Goal: Task Accomplishment & Management: Use online tool/utility

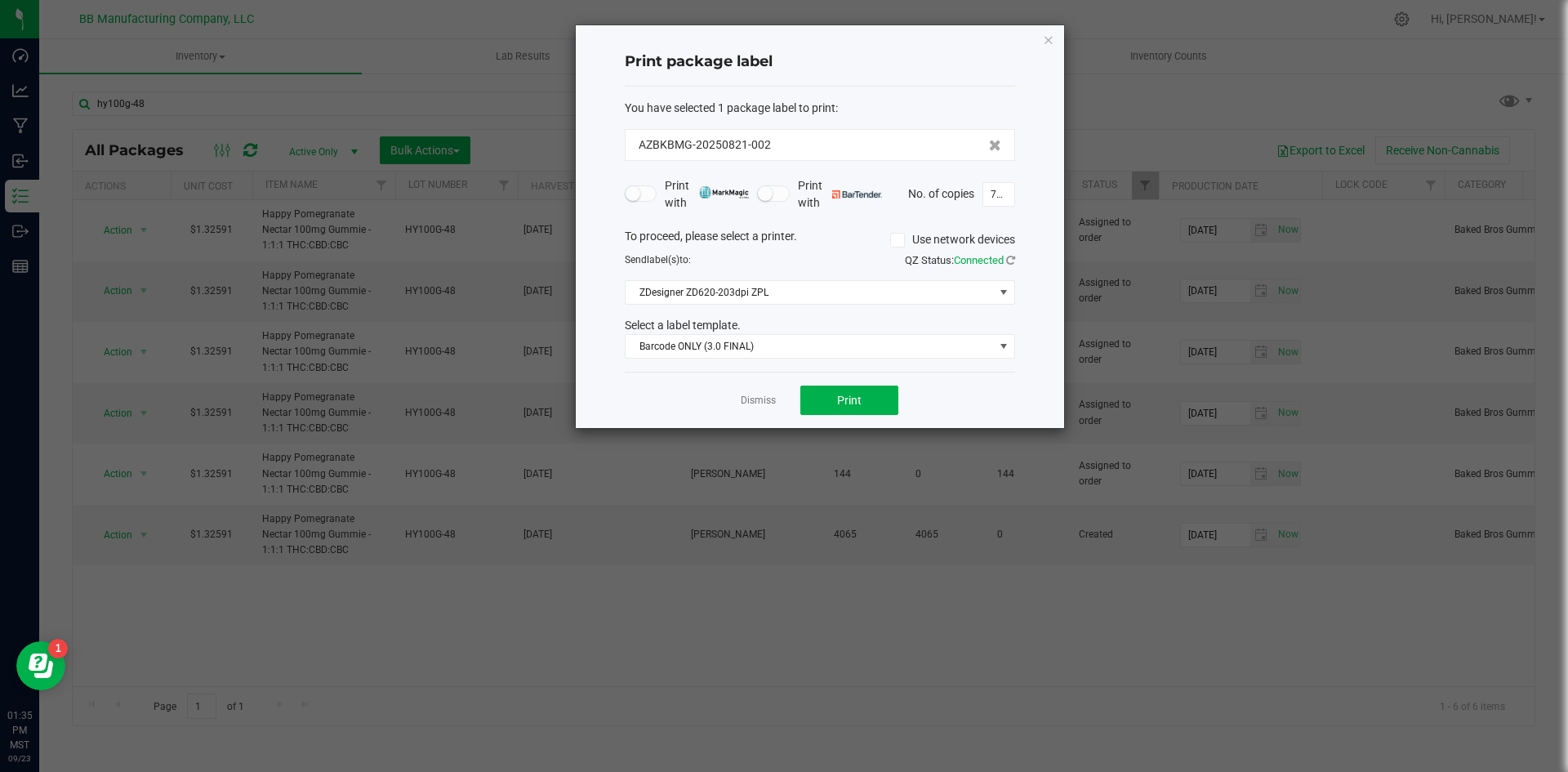
drag, startPoint x: 1054, startPoint y: 34, endPoint x: 865, endPoint y: 69, distance: 192.2
click at [1054, 34] on icon "button" at bounding box center [1049, 39] width 11 height 19
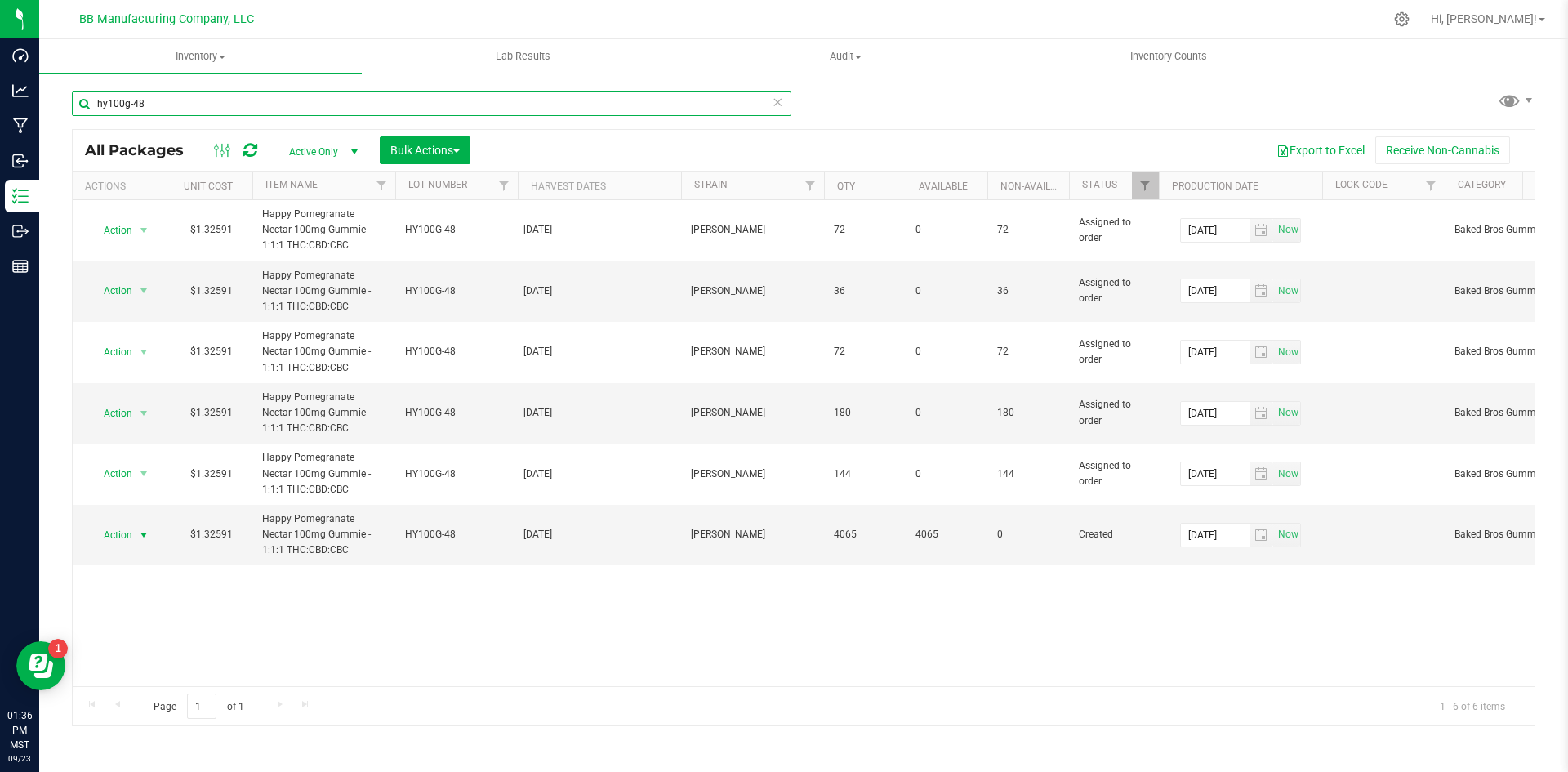
click at [408, 102] on input "hy100g-48" at bounding box center [431, 104] width 719 height 25
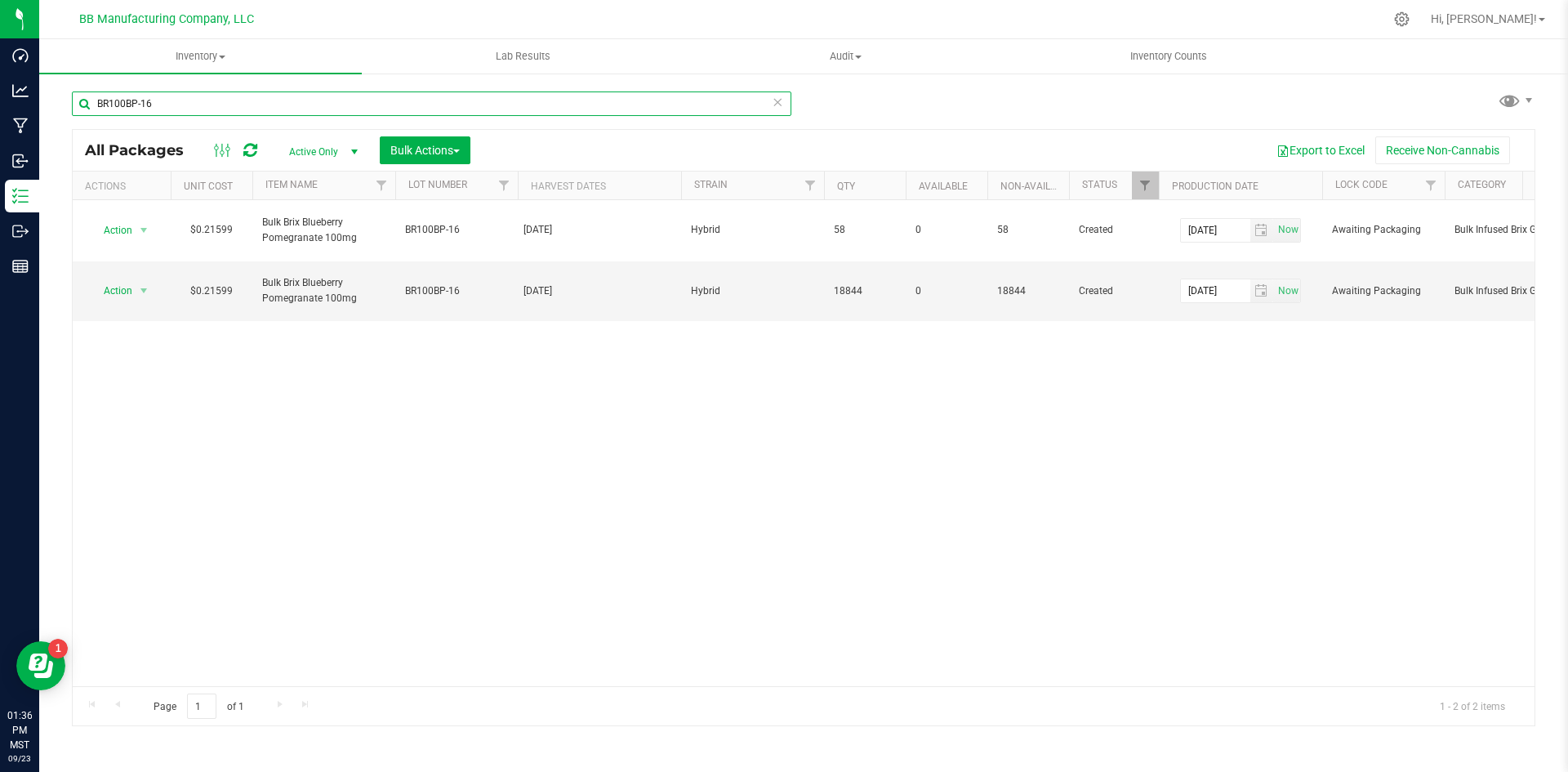
type input "BR100BP-16"
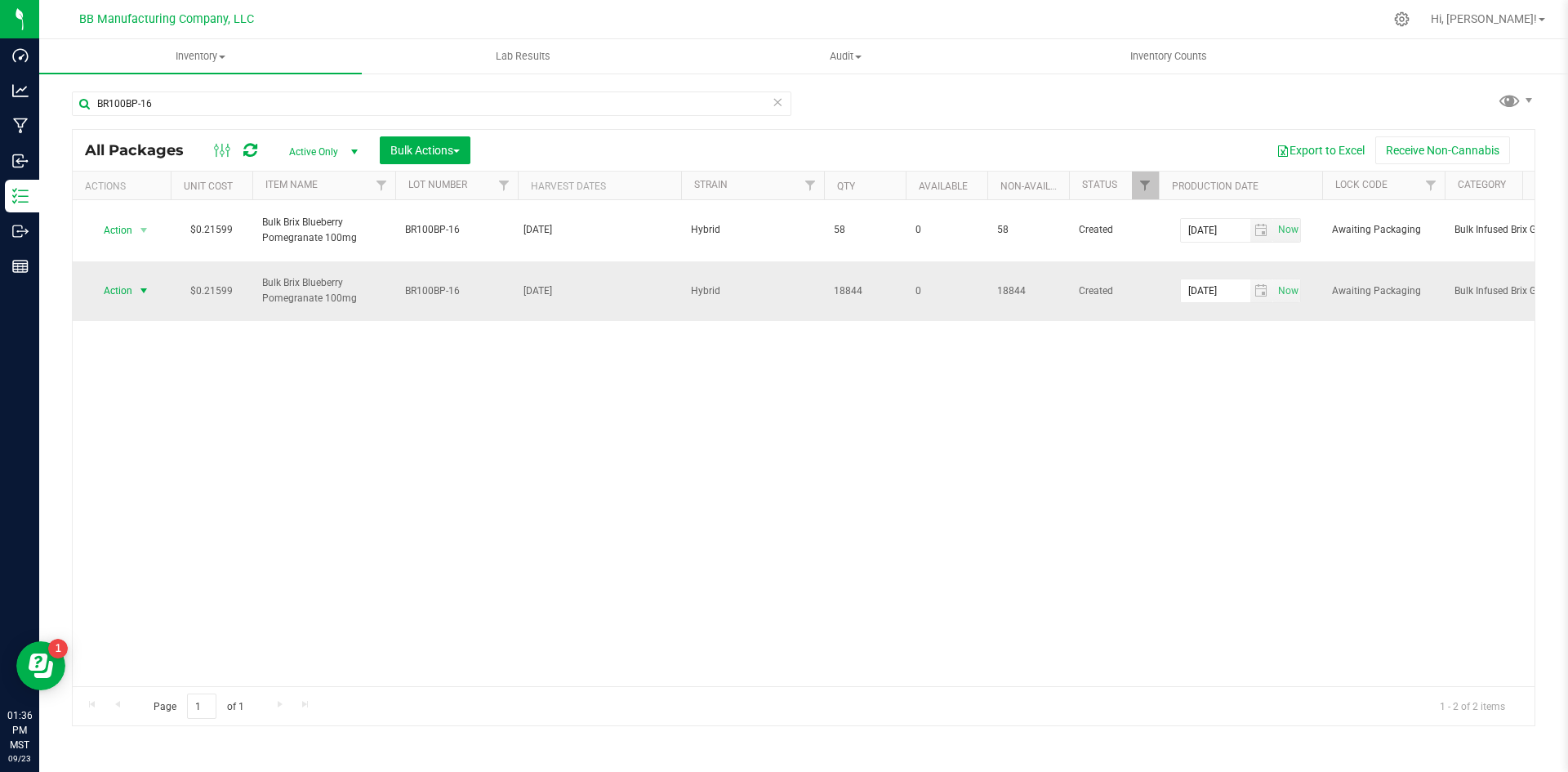
click at [138, 290] on span "select" at bounding box center [143, 291] width 13 height 13
click at [146, 439] on li "Print package label" at bounding box center [141, 449] width 102 height 45
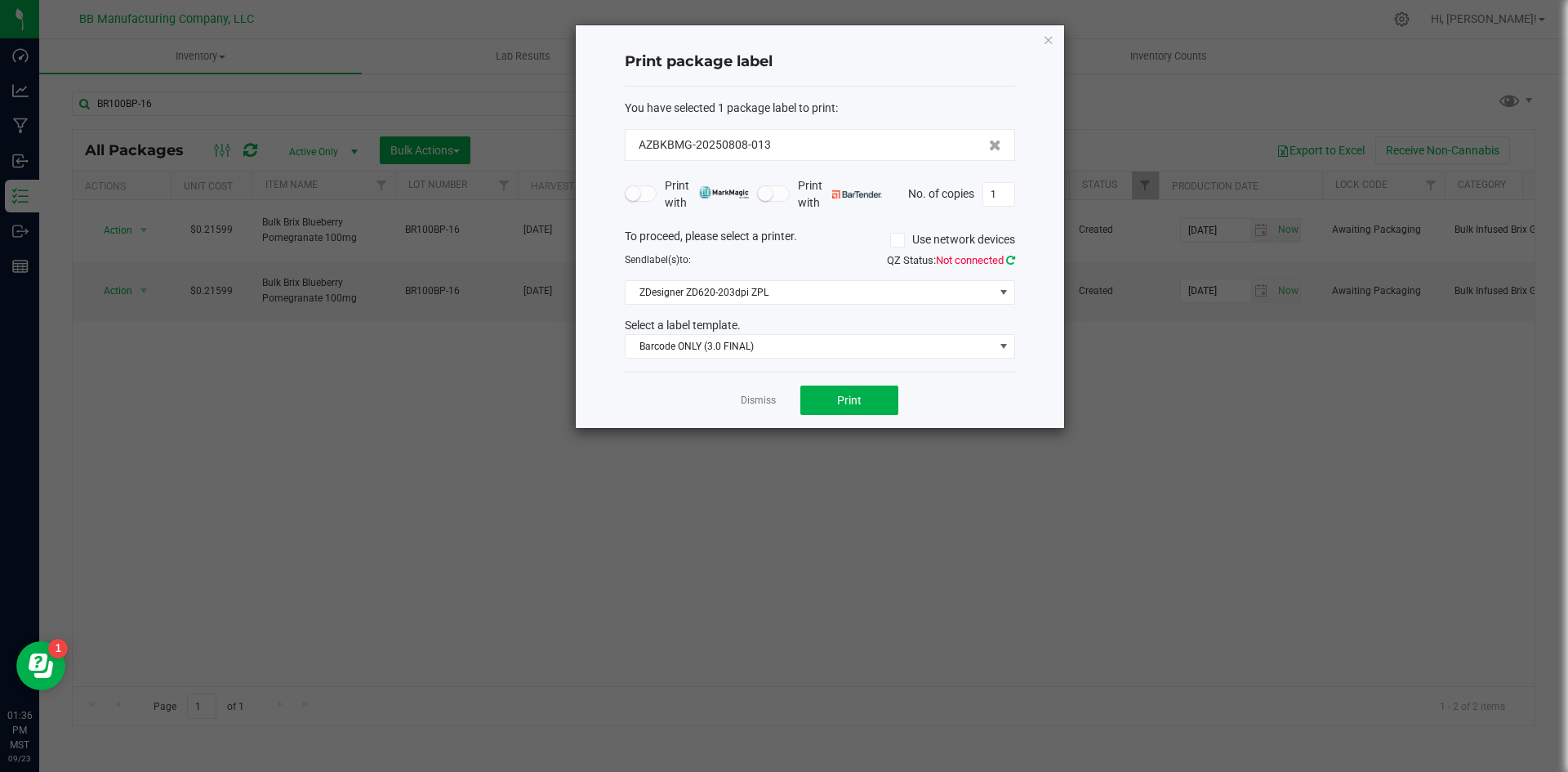
click at [1008, 260] on icon at bounding box center [1011, 260] width 9 height 11
click at [1003, 342] on span at bounding box center [1004, 346] width 13 height 13
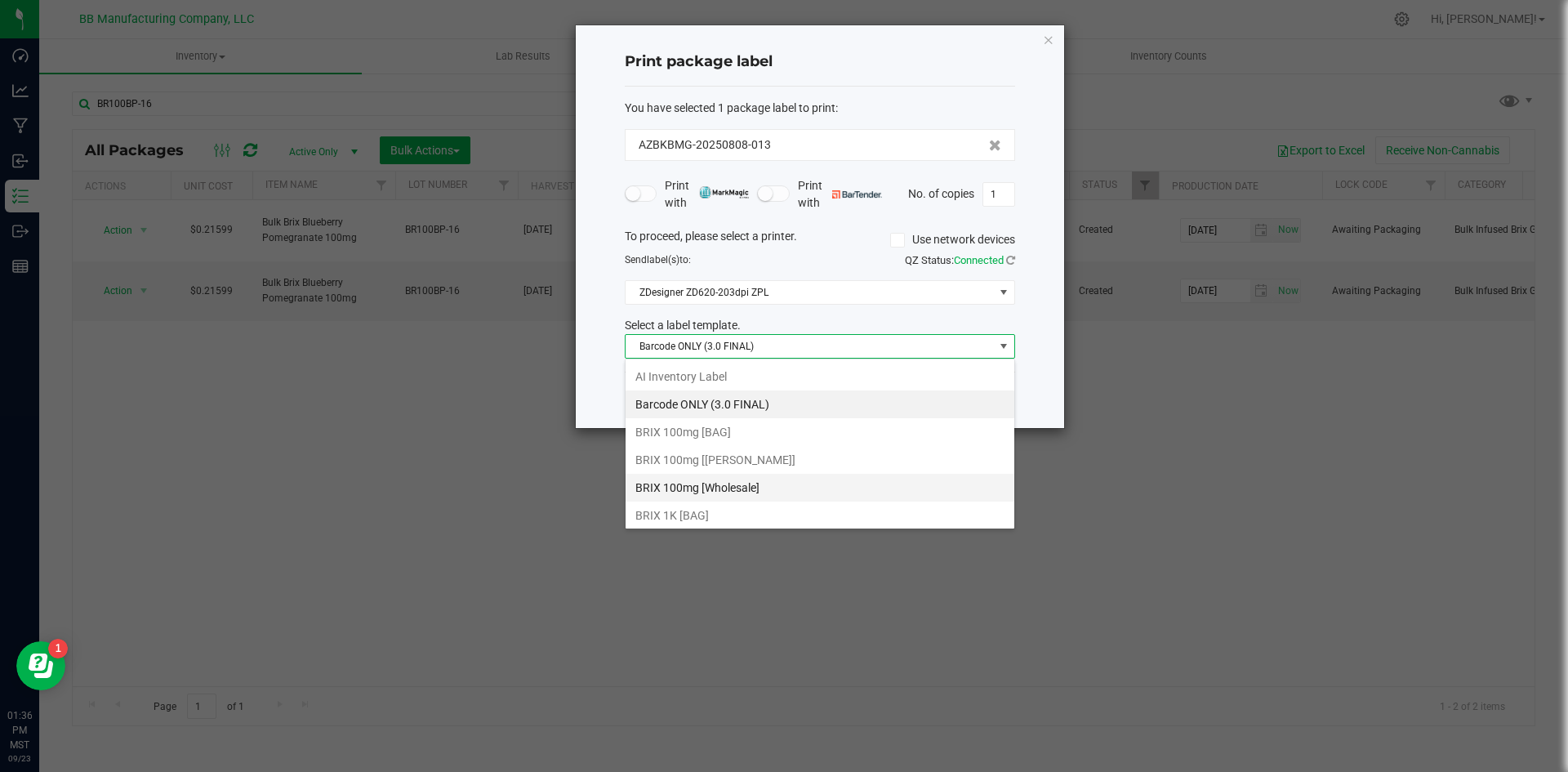
click at [746, 481] on li "BRIX 100mg [Wholesale]" at bounding box center [820, 487] width 389 height 27
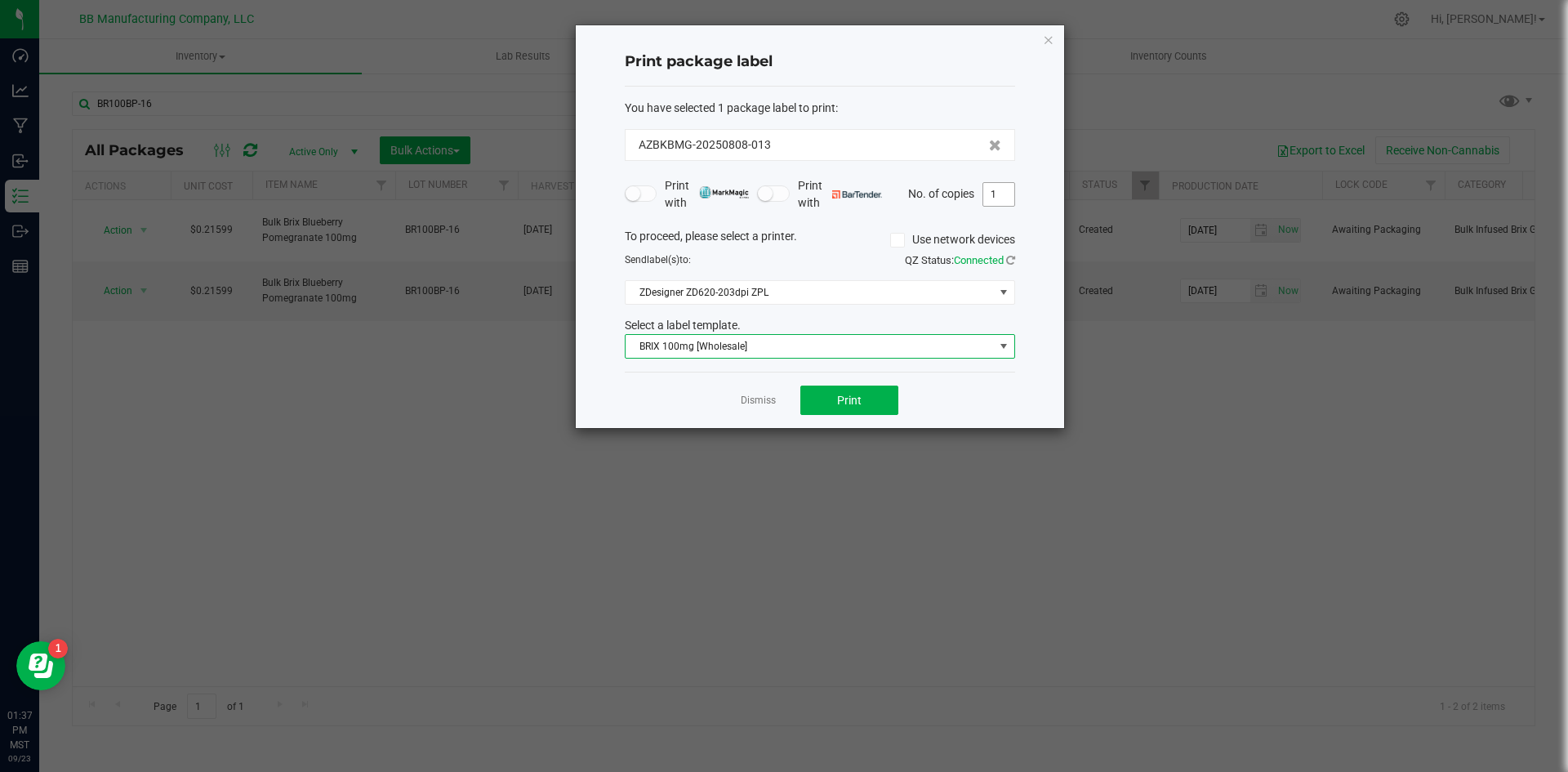
click at [1009, 201] on input "1" at bounding box center [998, 194] width 31 height 23
click at [852, 394] on span "Print" at bounding box center [850, 400] width 25 height 13
click at [1009, 193] on input "3" at bounding box center [998, 194] width 31 height 23
click at [880, 399] on button "Print" at bounding box center [849, 399] width 98 height 29
click at [884, 396] on button "Print" at bounding box center [849, 399] width 98 height 29
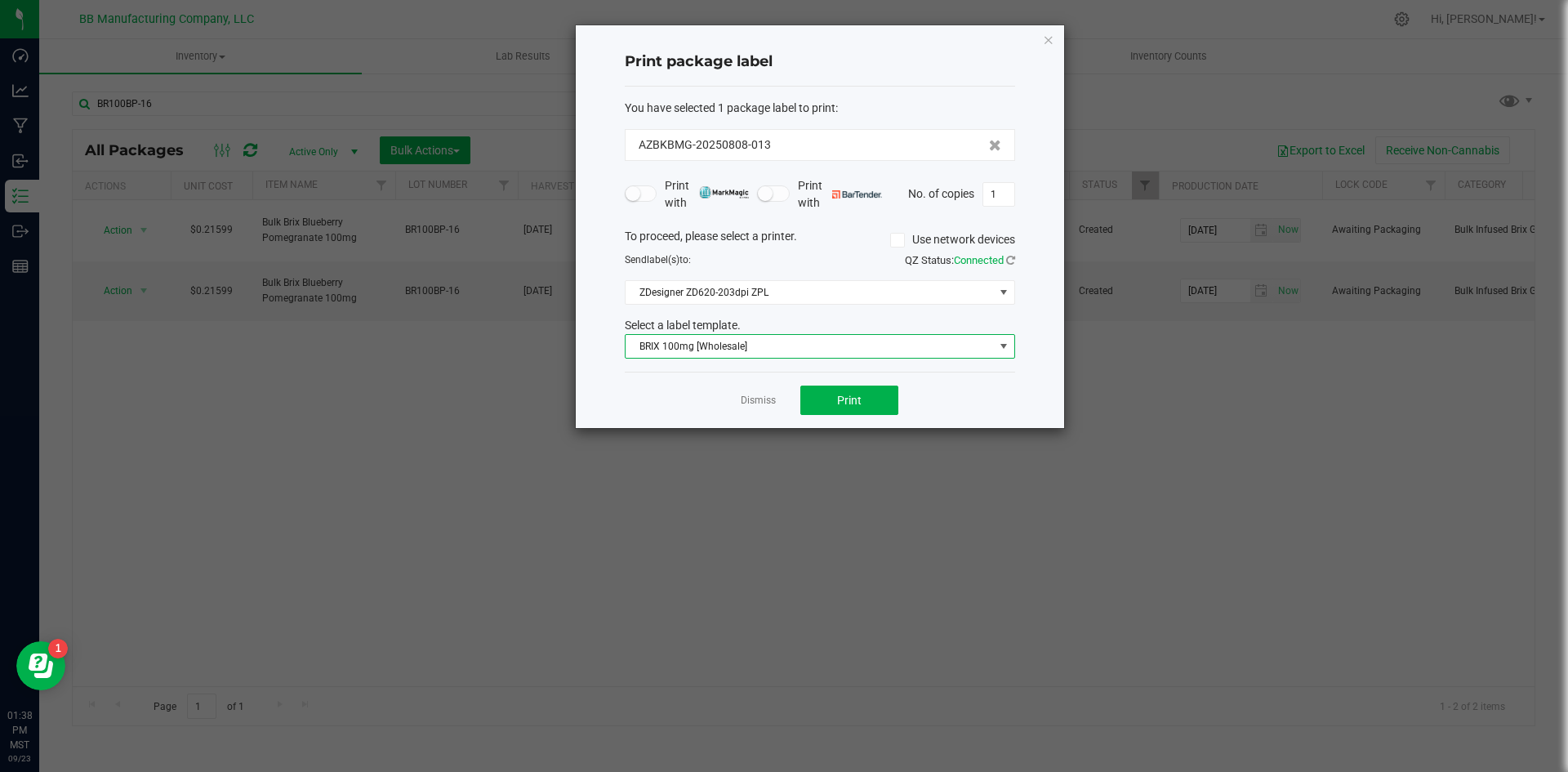
click at [1009, 344] on span at bounding box center [1004, 346] width 13 height 13
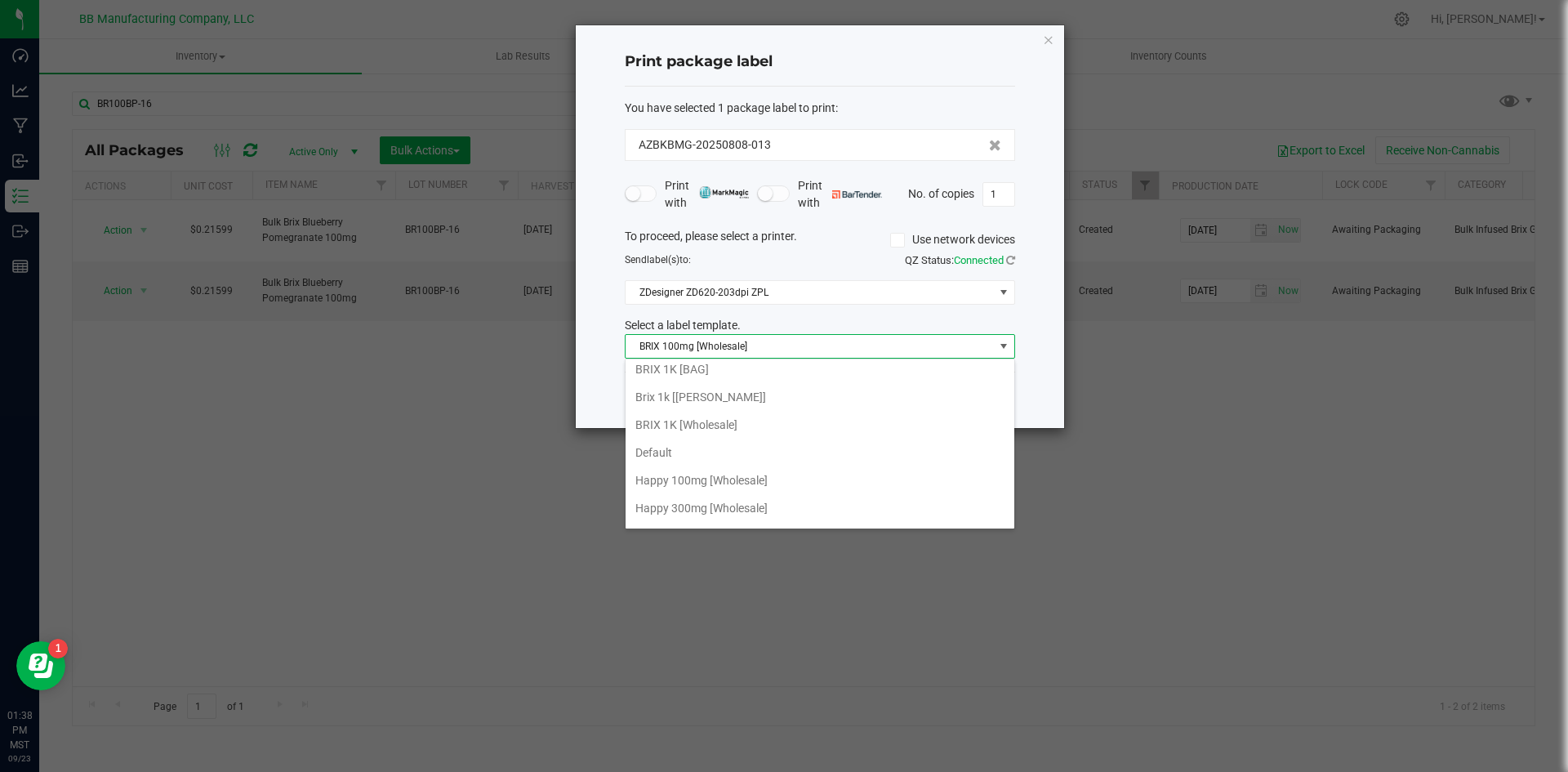
scroll to position [163, 0]
click at [776, 525] on li "Internal Inventory Tracking Label" at bounding box center [820, 518] width 389 height 27
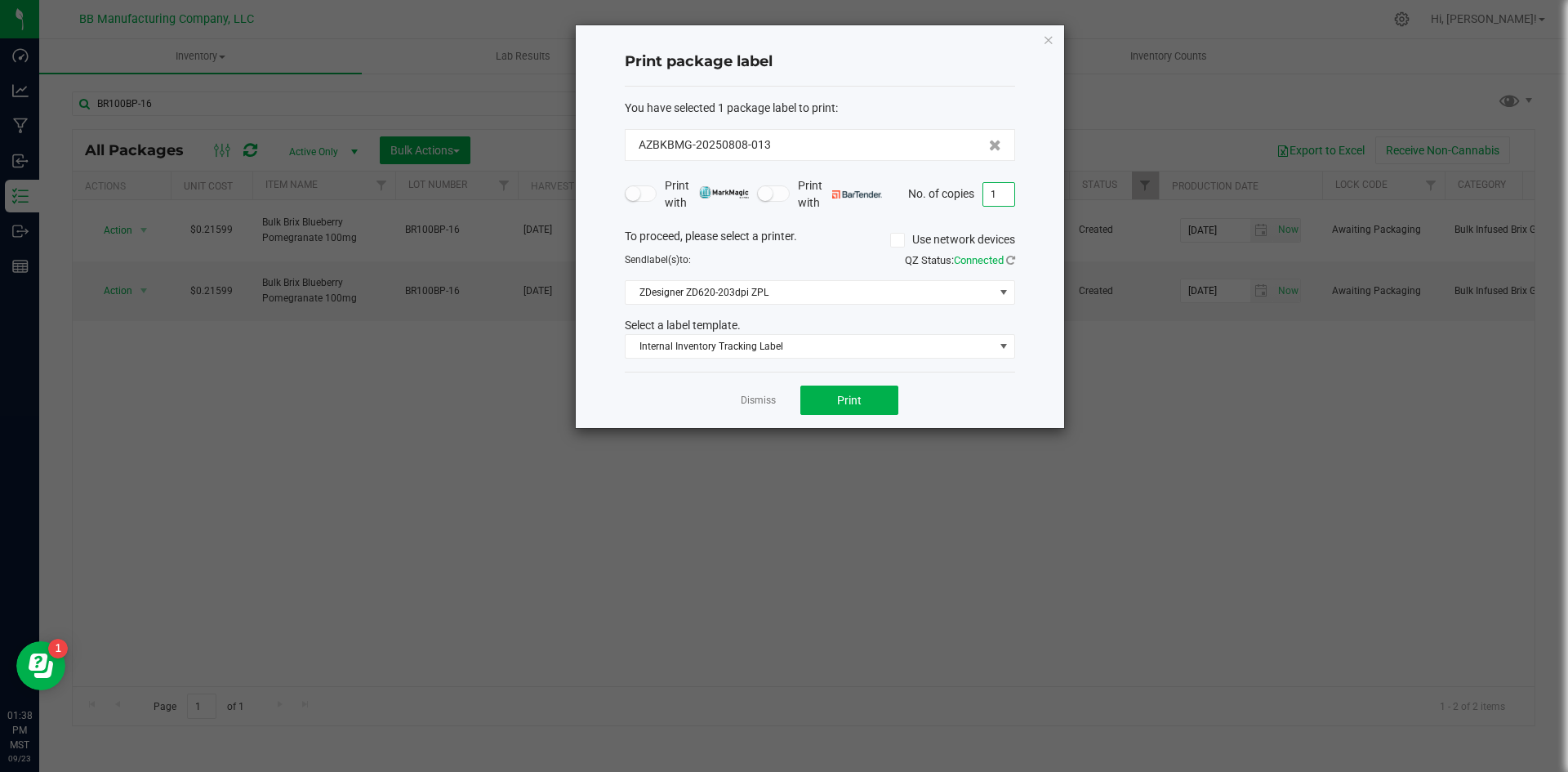
click at [994, 200] on input "1" at bounding box center [998, 194] width 31 height 23
type input "1"
type input "3"
click at [824, 400] on button "Print" at bounding box center [849, 399] width 98 height 29
click at [1046, 42] on icon "button" at bounding box center [1049, 39] width 11 height 19
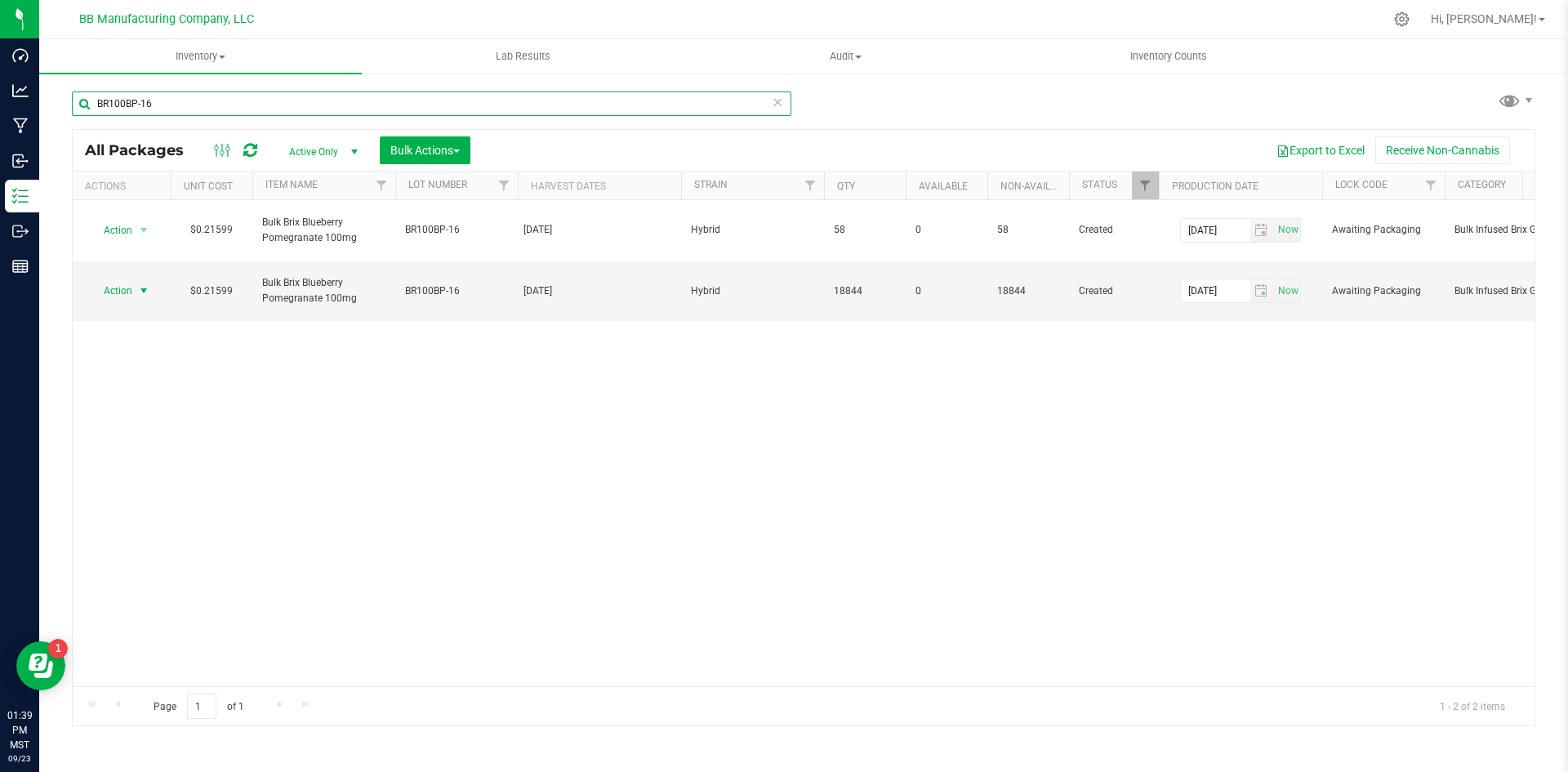
click at [288, 104] on input "BR100BP-16" at bounding box center [431, 104] width 719 height 25
type input "HY100G-52"
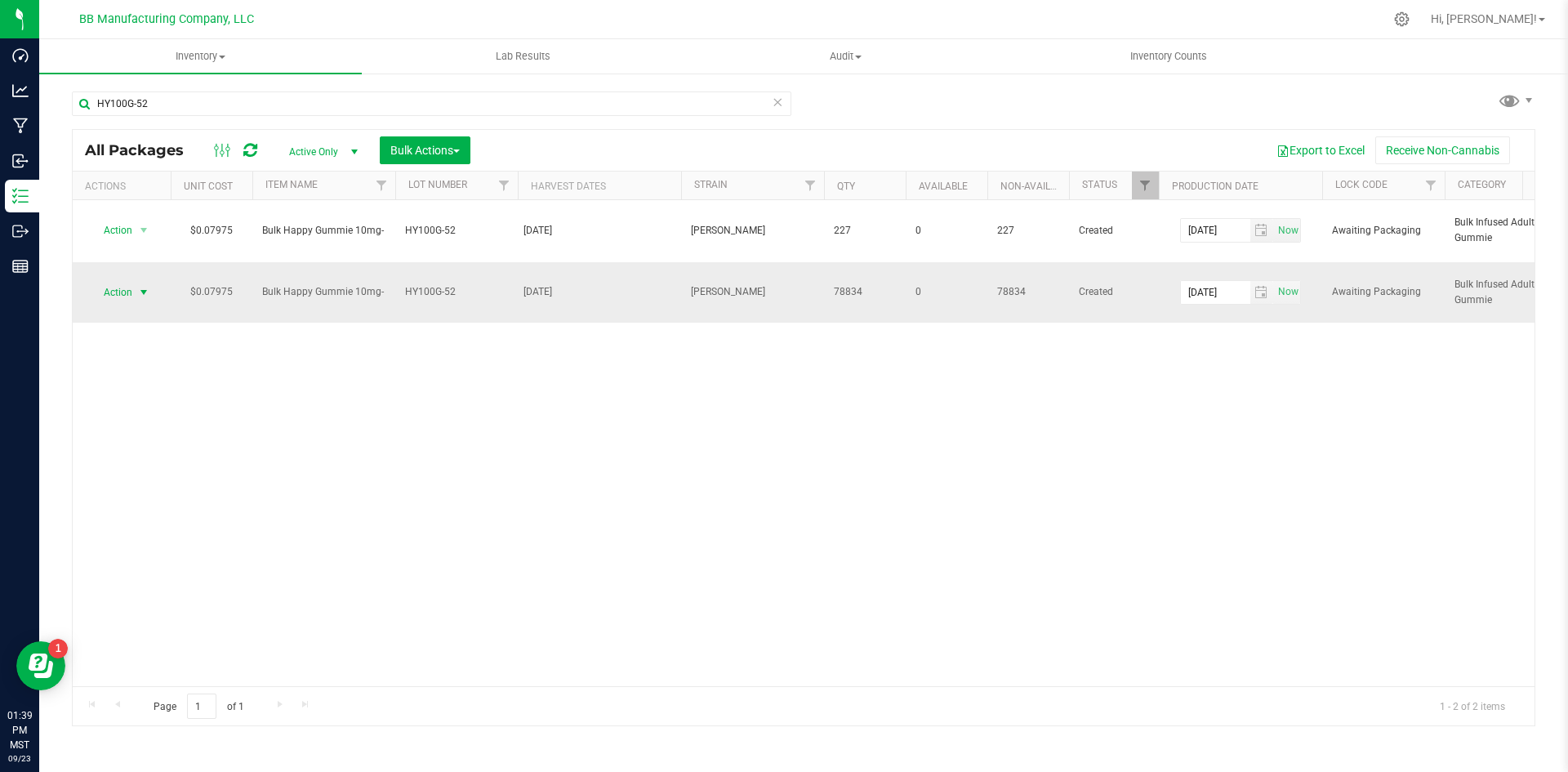
click at [148, 298] on span "select" at bounding box center [143, 292] width 13 height 13
click at [141, 444] on li "Print package label" at bounding box center [141, 450] width 102 height 45
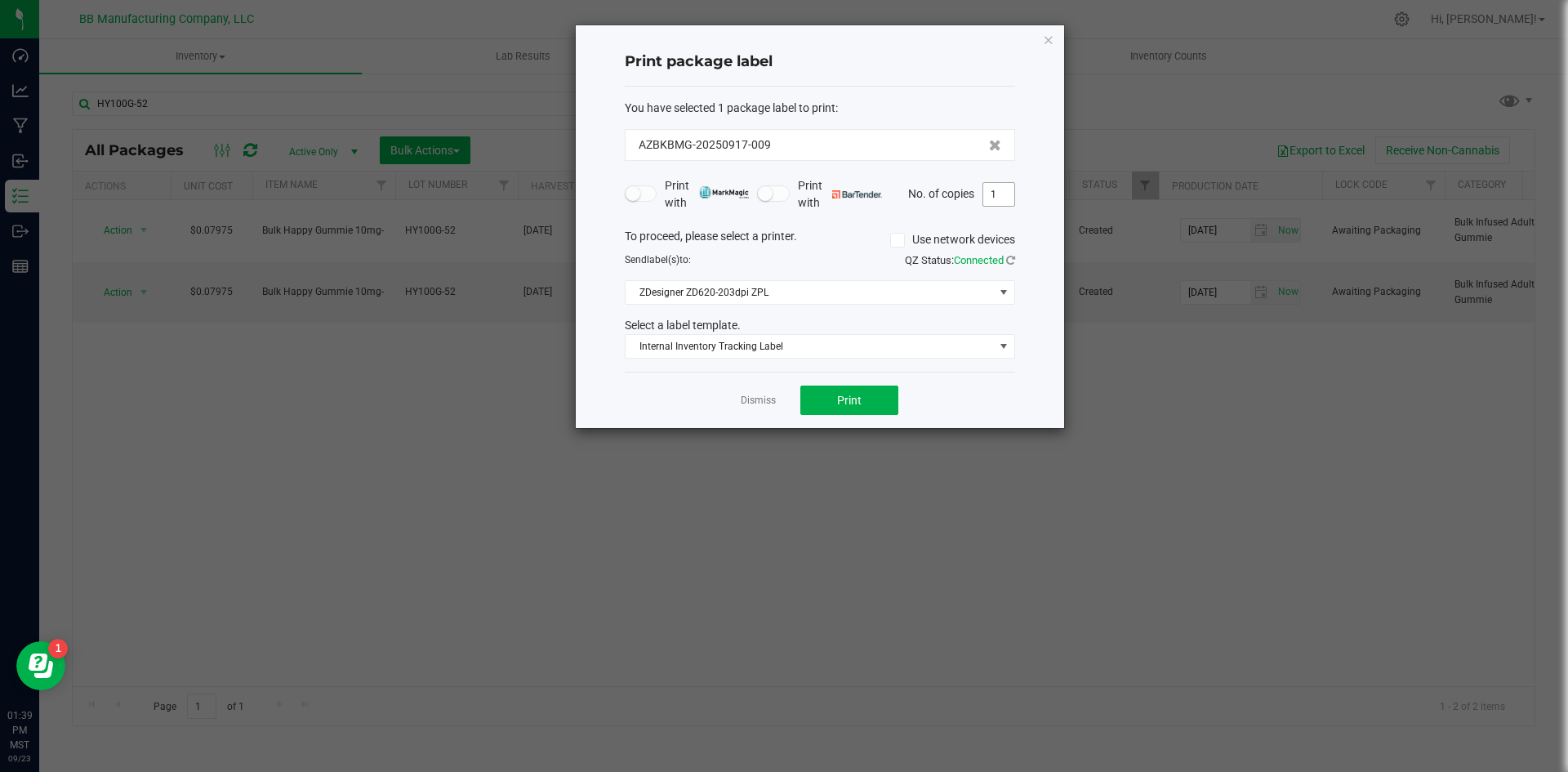
click at [1004, 198] on input "1" at bounding box center [998, 194] width 31 height 23
type input "2"
click at [879, 408] on button "Print" at bounding box center [849, 399] width 98 height 29
click at [1045, 36] on icon "button" at bounding box center [1049, 39] width 11 height 19
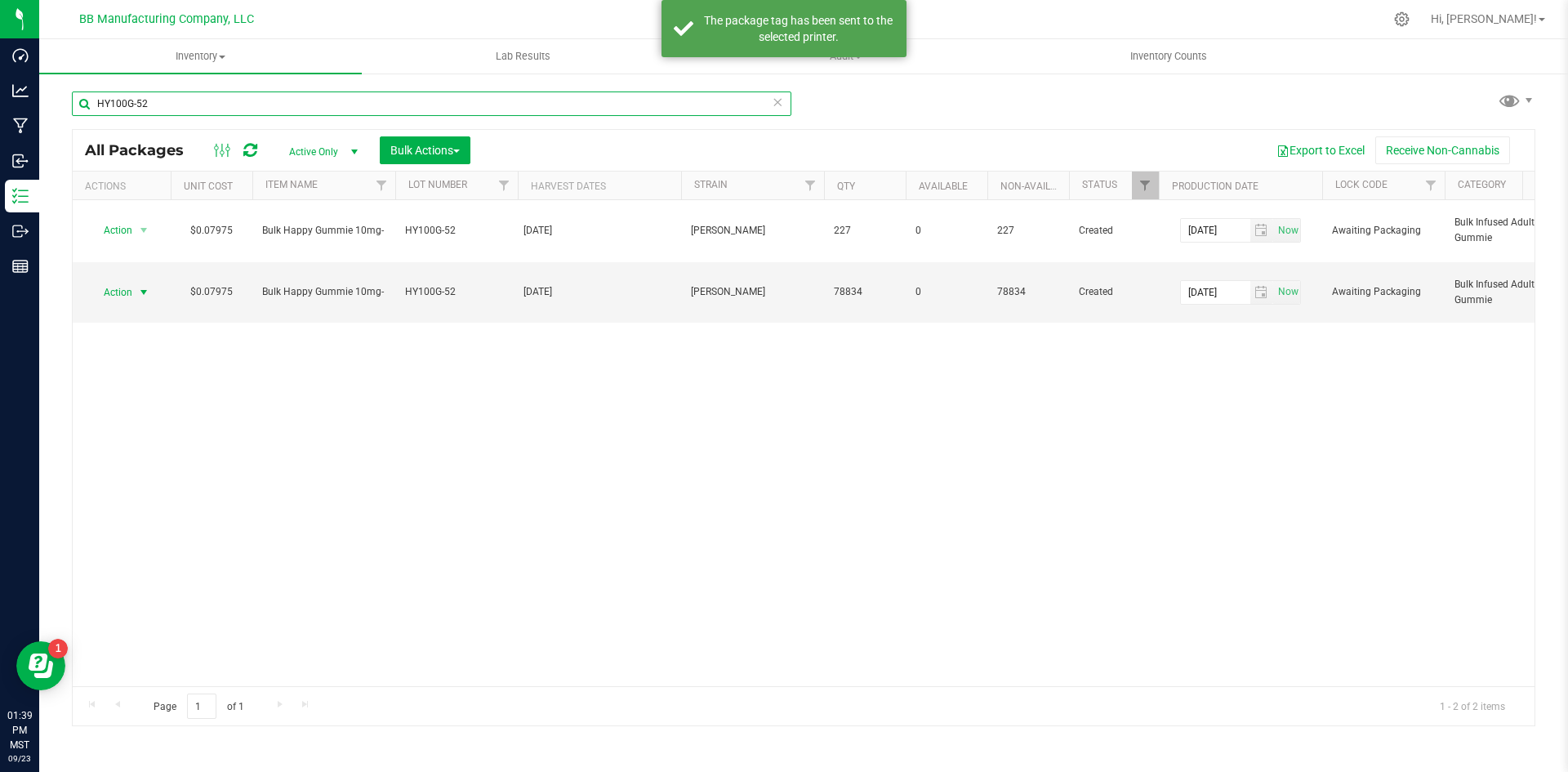
click at [190, 101] on input "HY100G-52" at bounding box center [431, 104] width 719 height 25
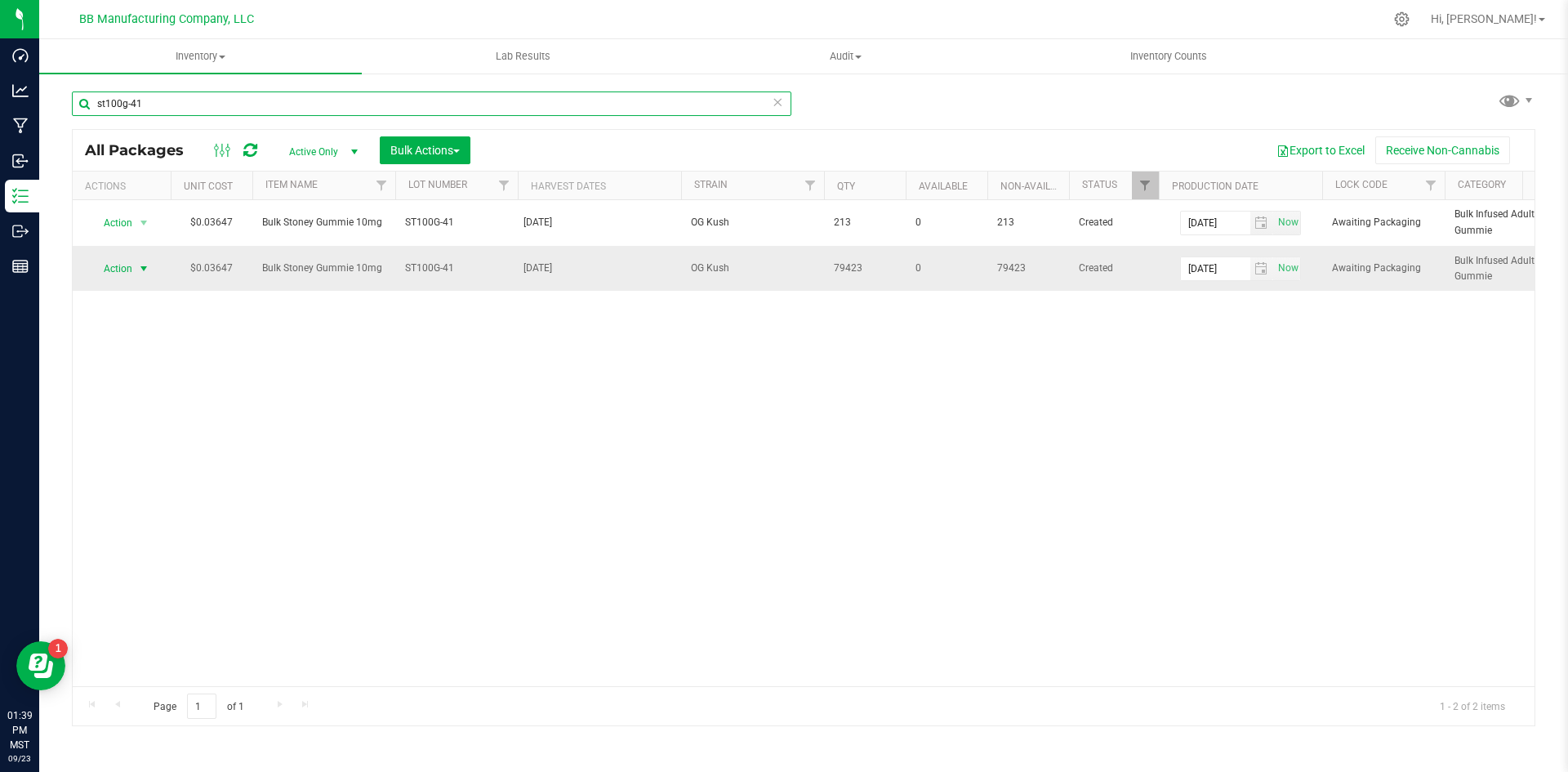
type input "st100g-41"
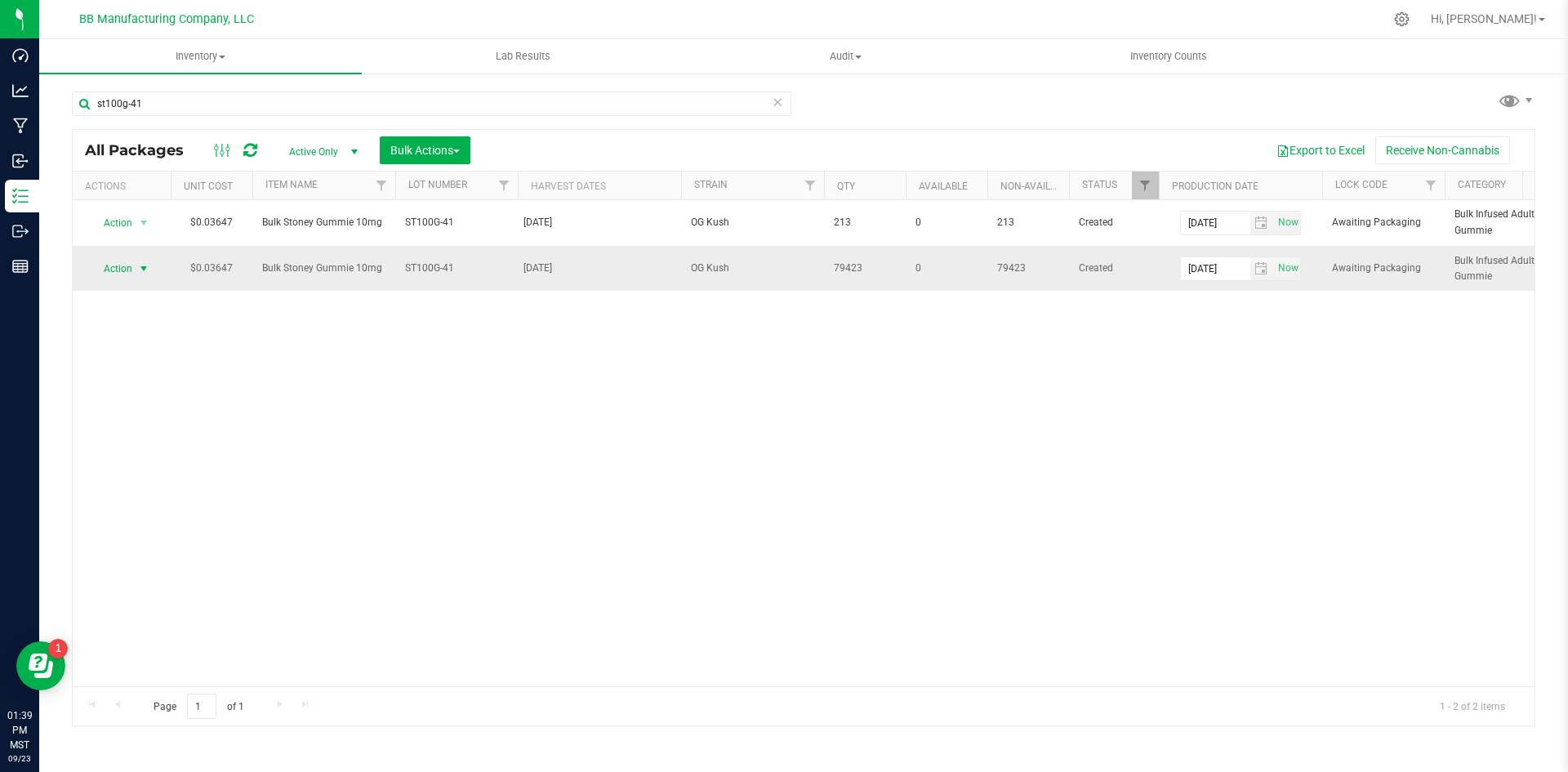
click at [143, 261] on span "select" at bounding box center [144, 269] width 20 height 23
click at [158, 420] on li "Print package label" at bounding box center [141, 428] width 102 height 45
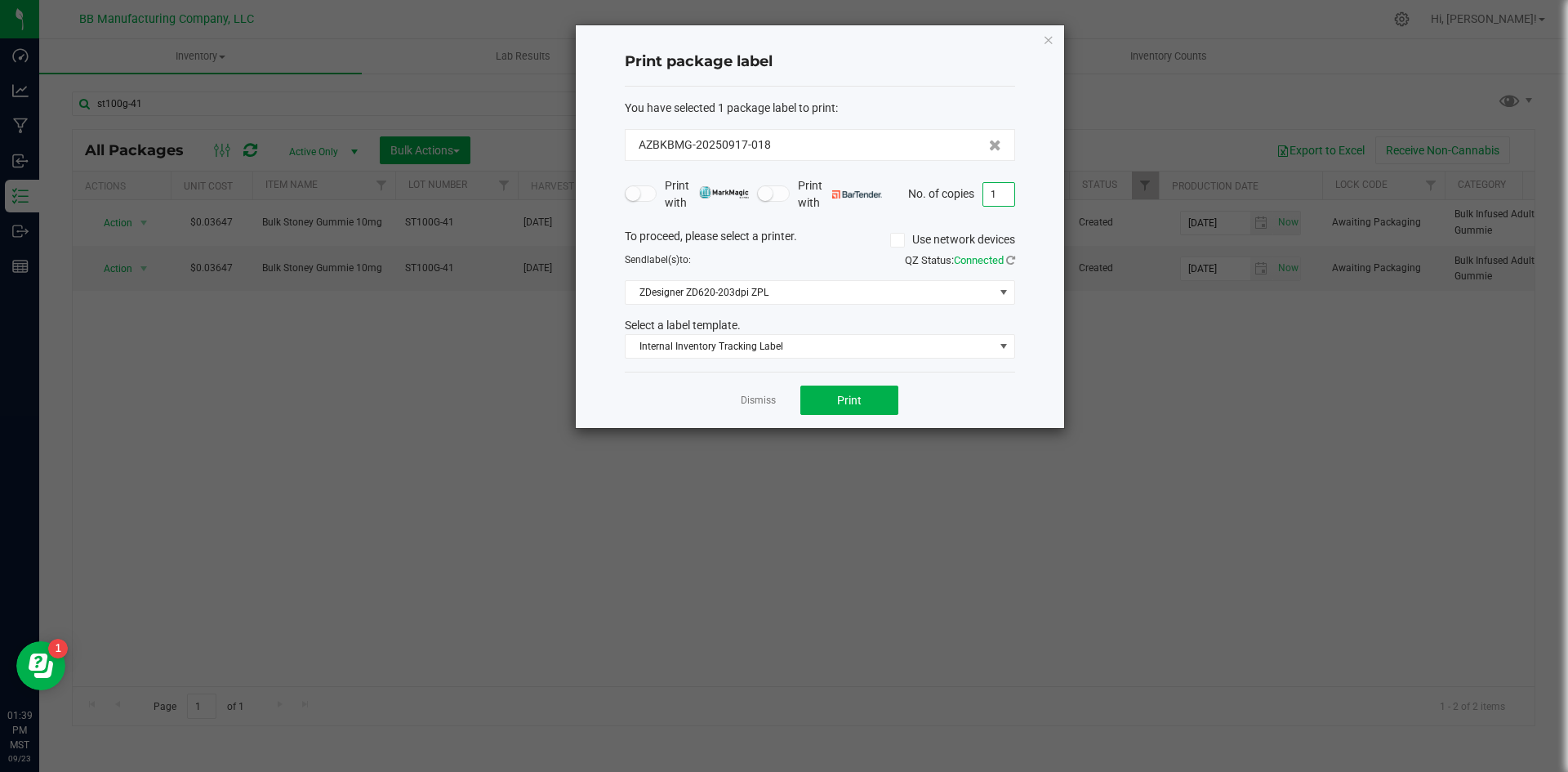
click at [1005, 189] on input "1" at bounding box center [998, 194] width 31 height 23
click at [859, 398] on span "Print" at bounding box center [850, 400] width 25 height 13
click at [996, 201] on input "2" at bounding box center [998, 194] width 31 height 23
type input "30"
click at [852, 407] on button "Print" at bounding box center [849, 399] width 98 height 29
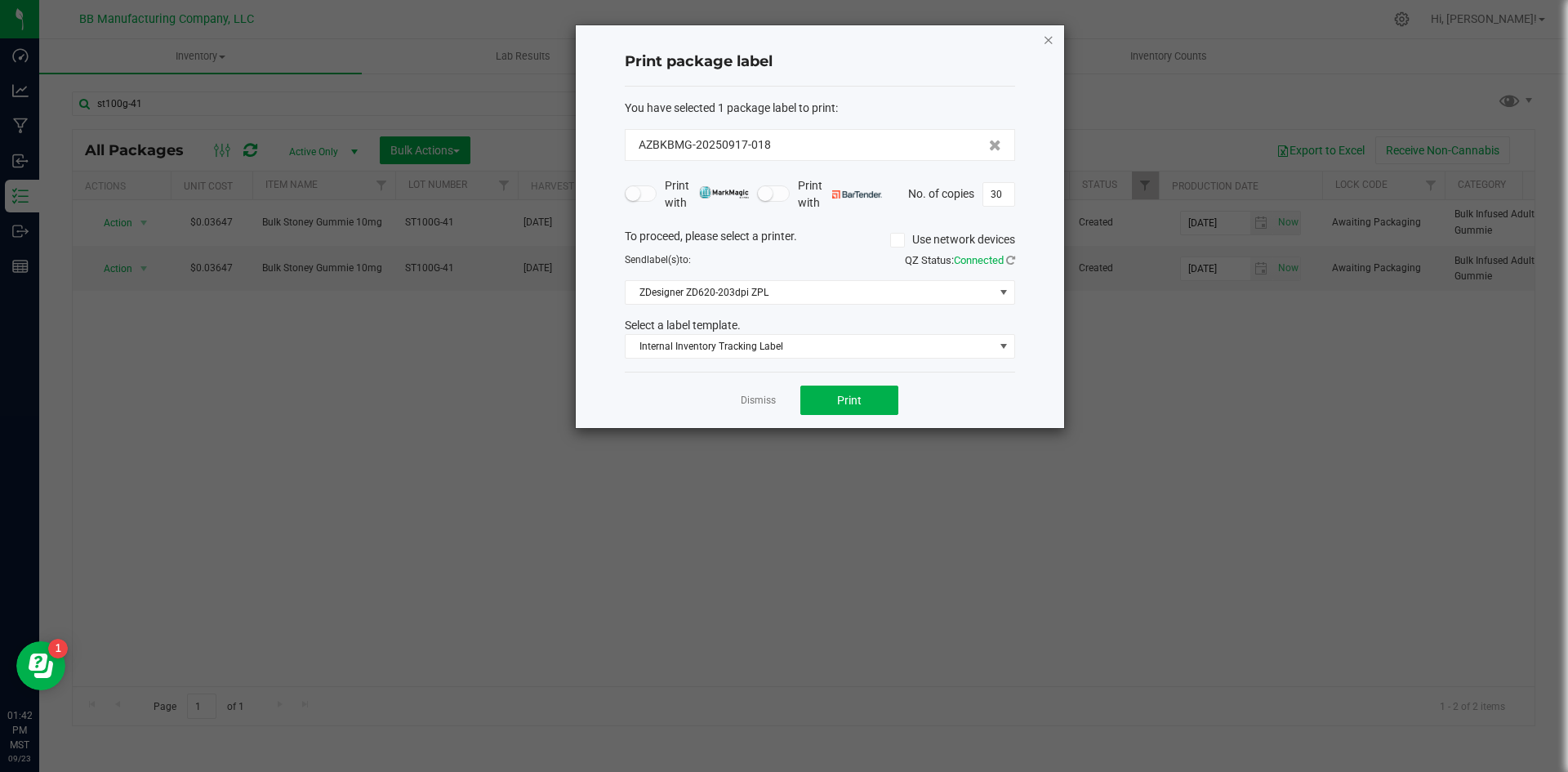
click at [1043, 37] on icon "button" at bounding box center [1049, 39] width 11 height 19
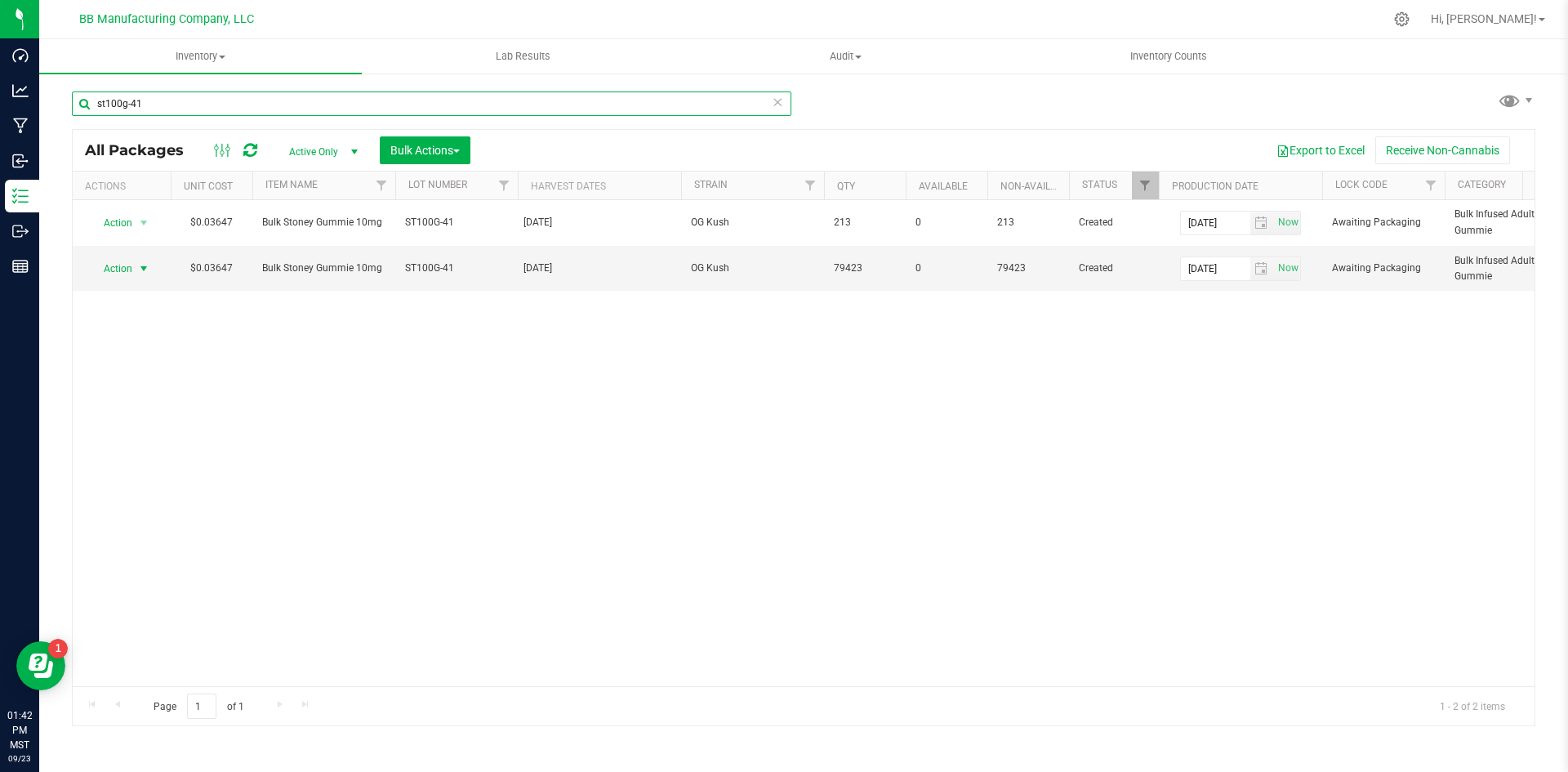
click at [173, 100] on input "st100g-41" at bounding box center [431, 104] width 719 height 25
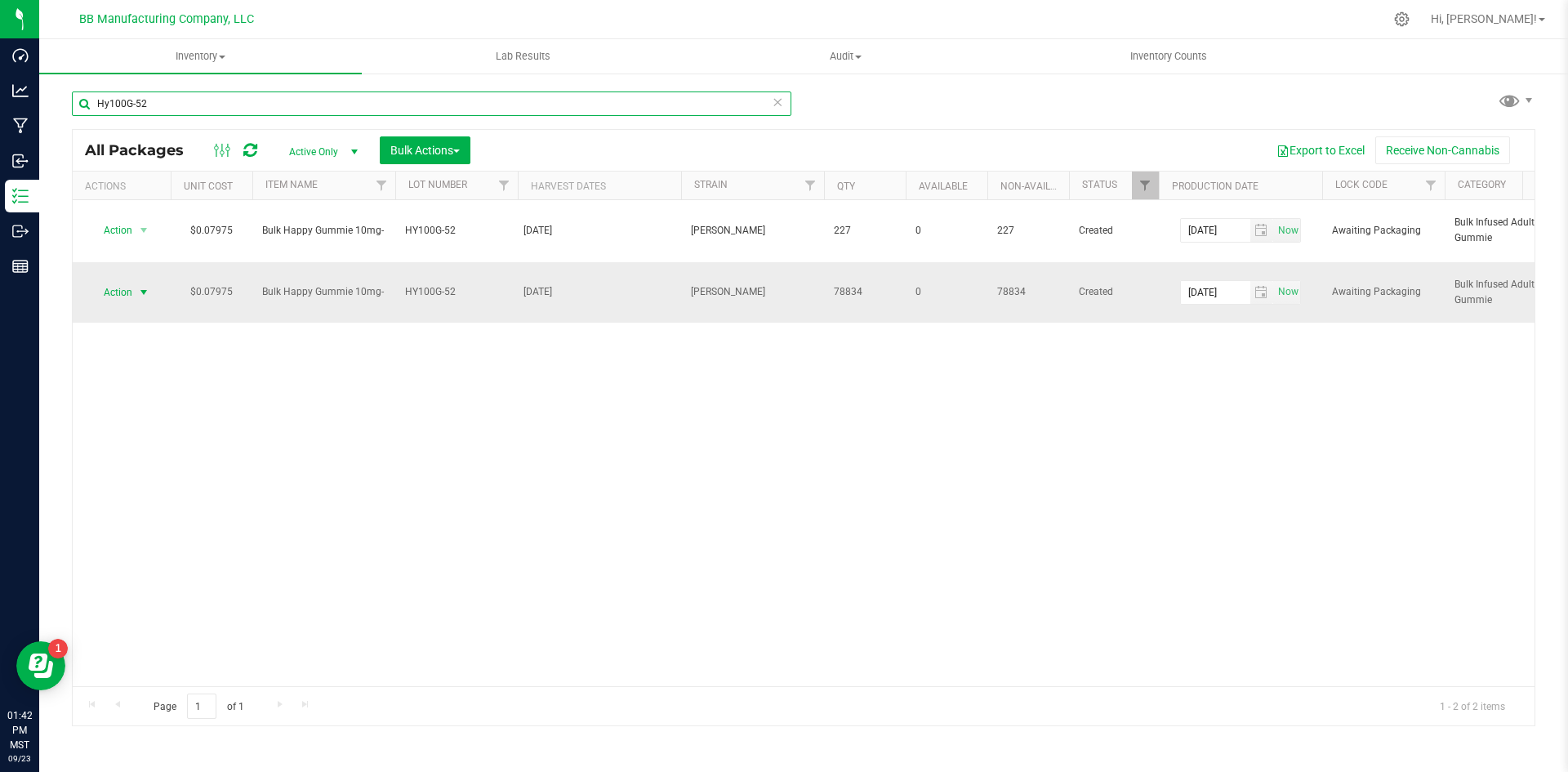
type input "Hy100G-52"
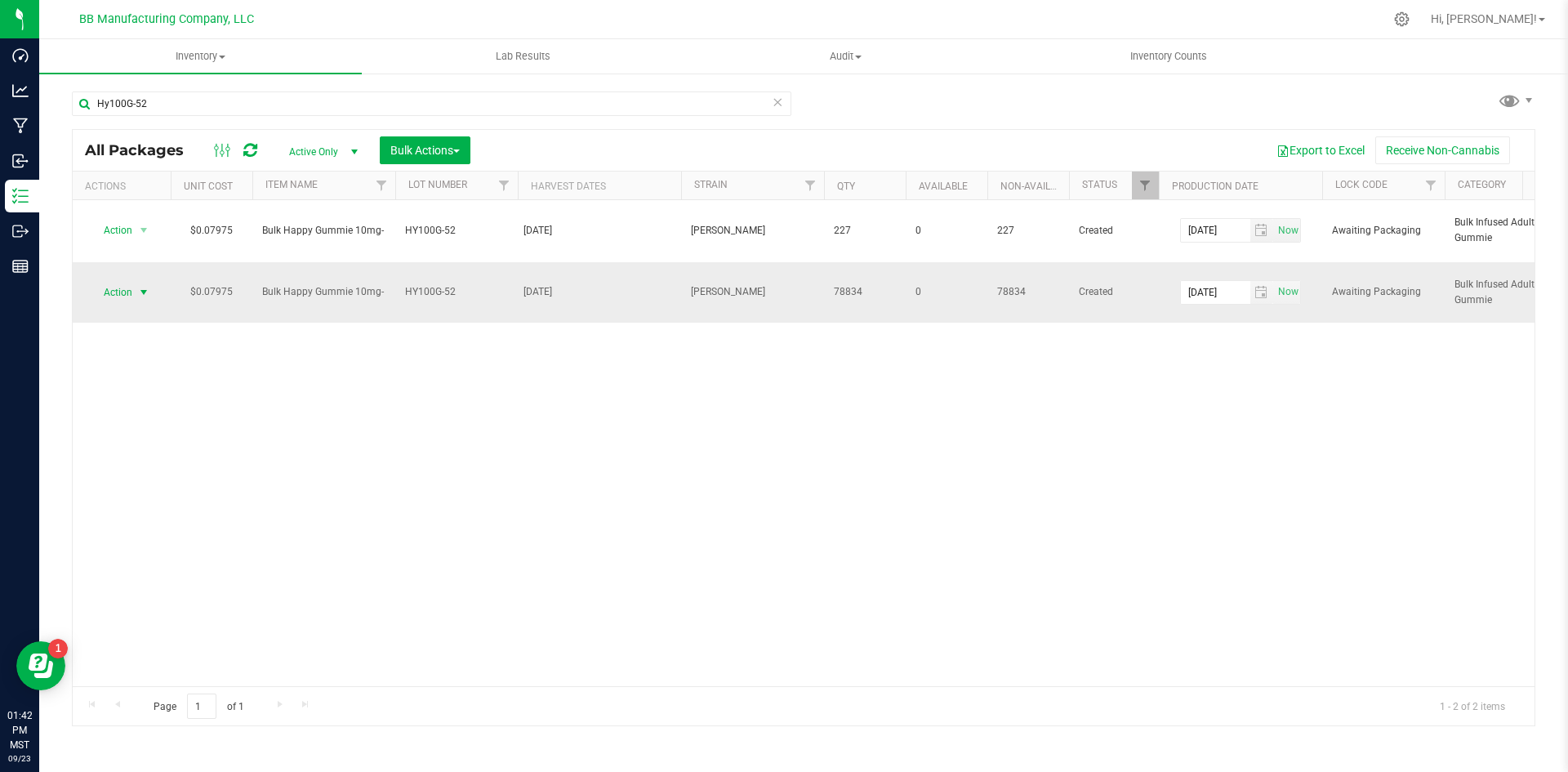
click at [144, 297] on span "select" at bounding box center [143, 292] width 13 height 13
click at [138, 445] on li "Print package label" at bounding box center [141, 450] width 102 height 45
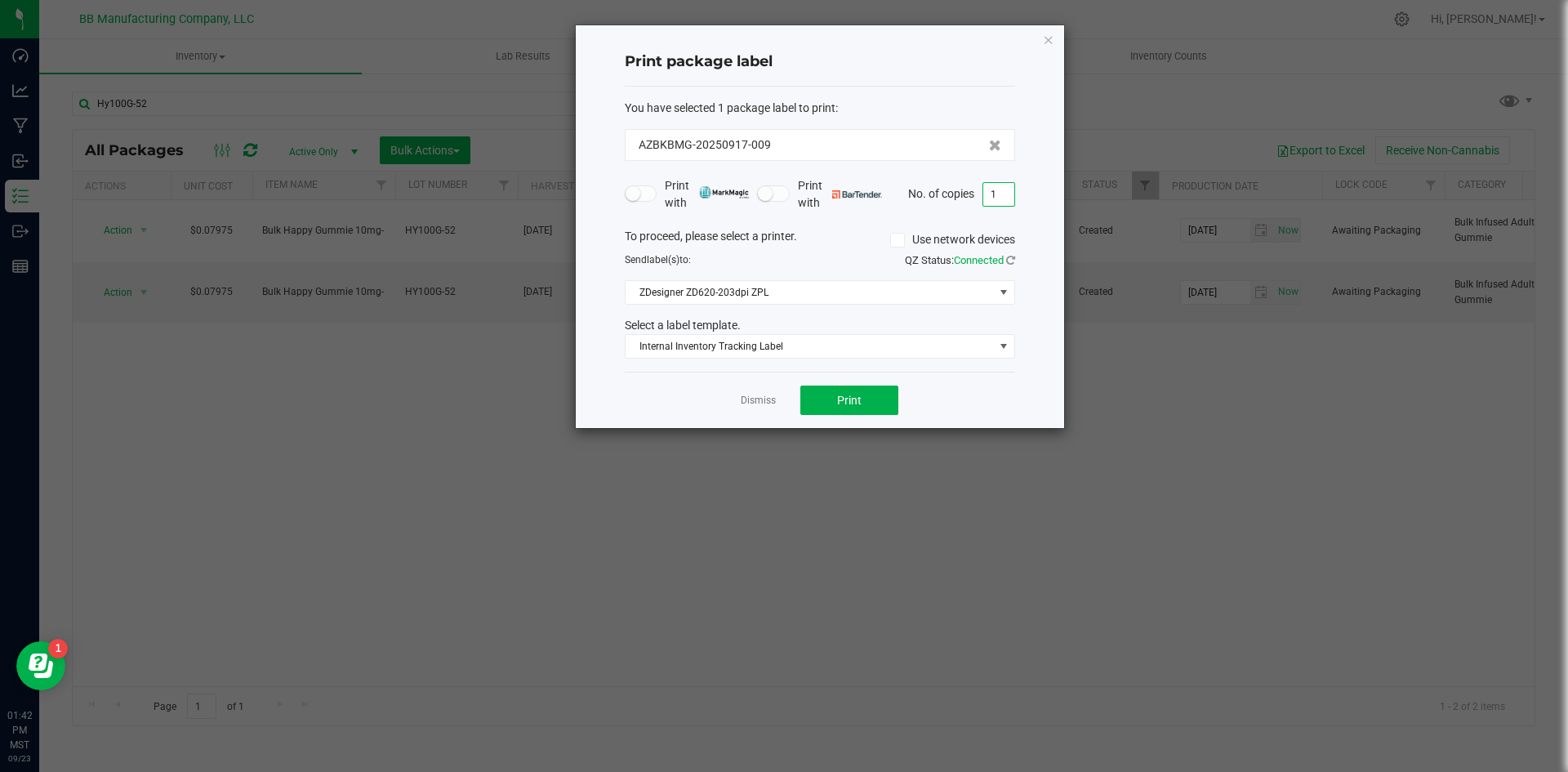
click at [1003, 195] on input "1" at bounding box center [998, 194] width 31 height 23
type input "32"
click at [860, 397] on span "Print" at bounding box center [850, 400] width 25 height 13
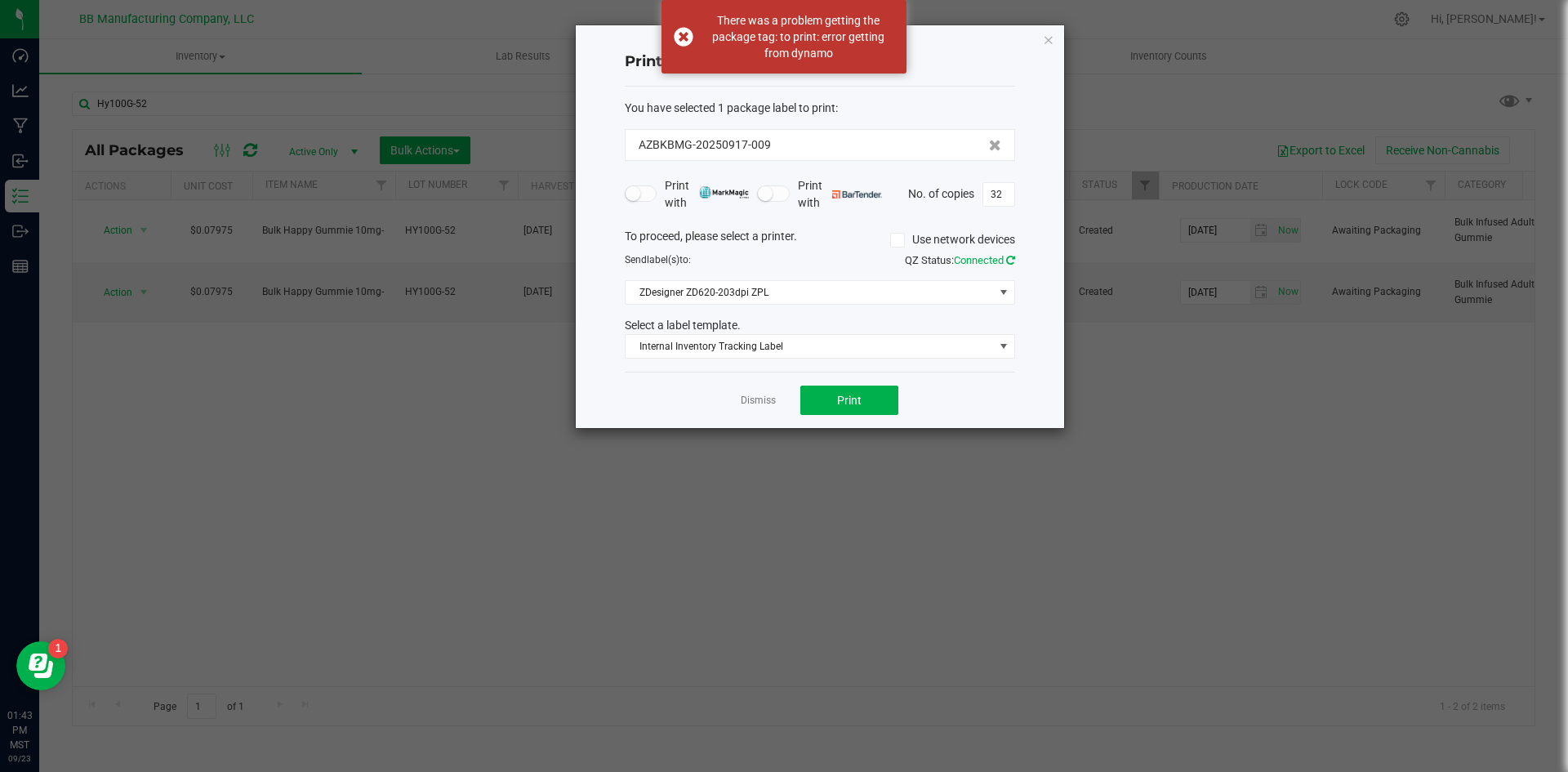
click at [1013, 263] on icon at bounding box center [1011, 260] width 9 height 11
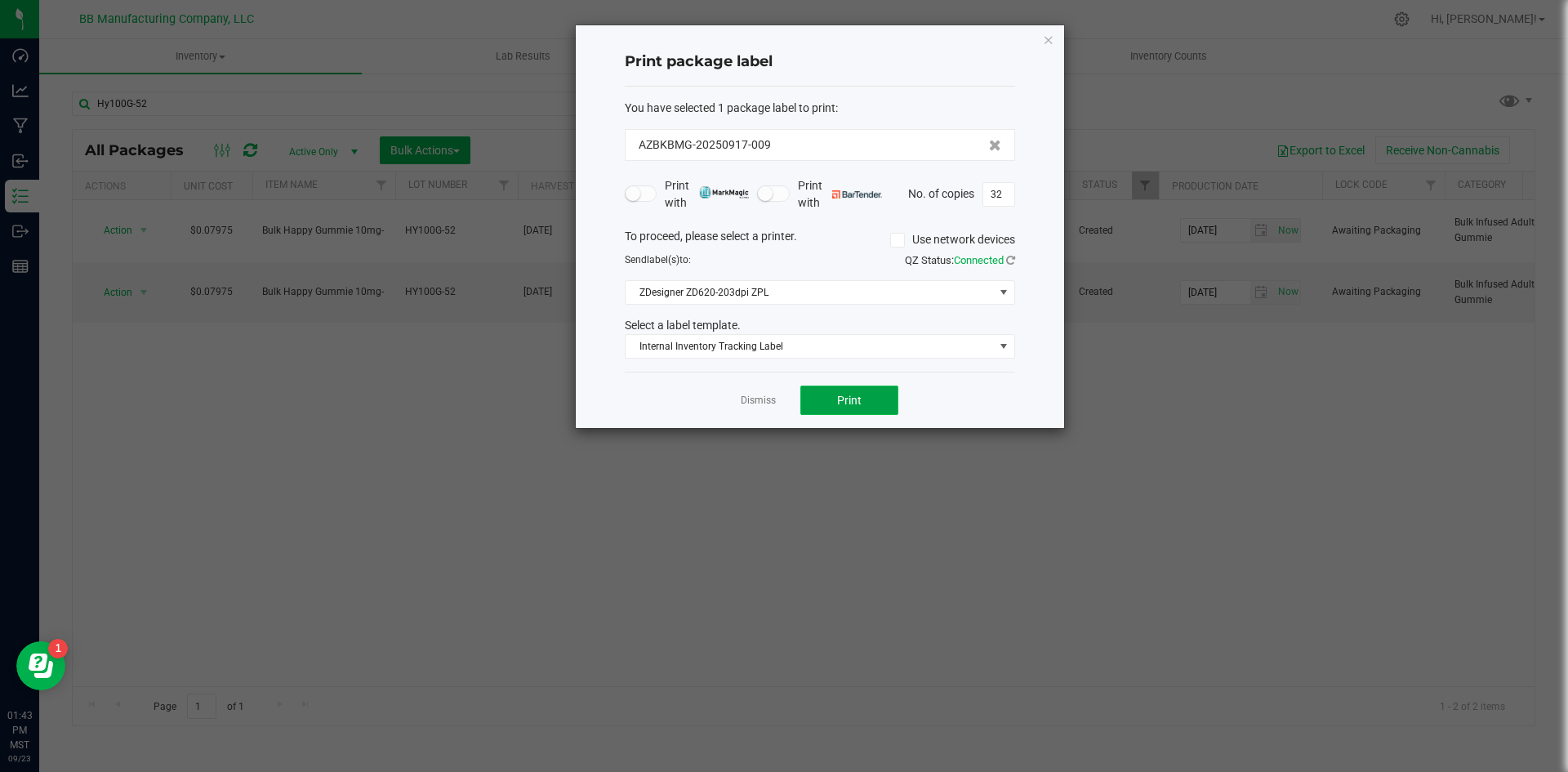
click at [875, 401] on button "Print" at bounding box center [849, 399] width 98 height 29
click at [1047, 42] on icon "button" at bounding box center [1049, 39] width 11 height 19
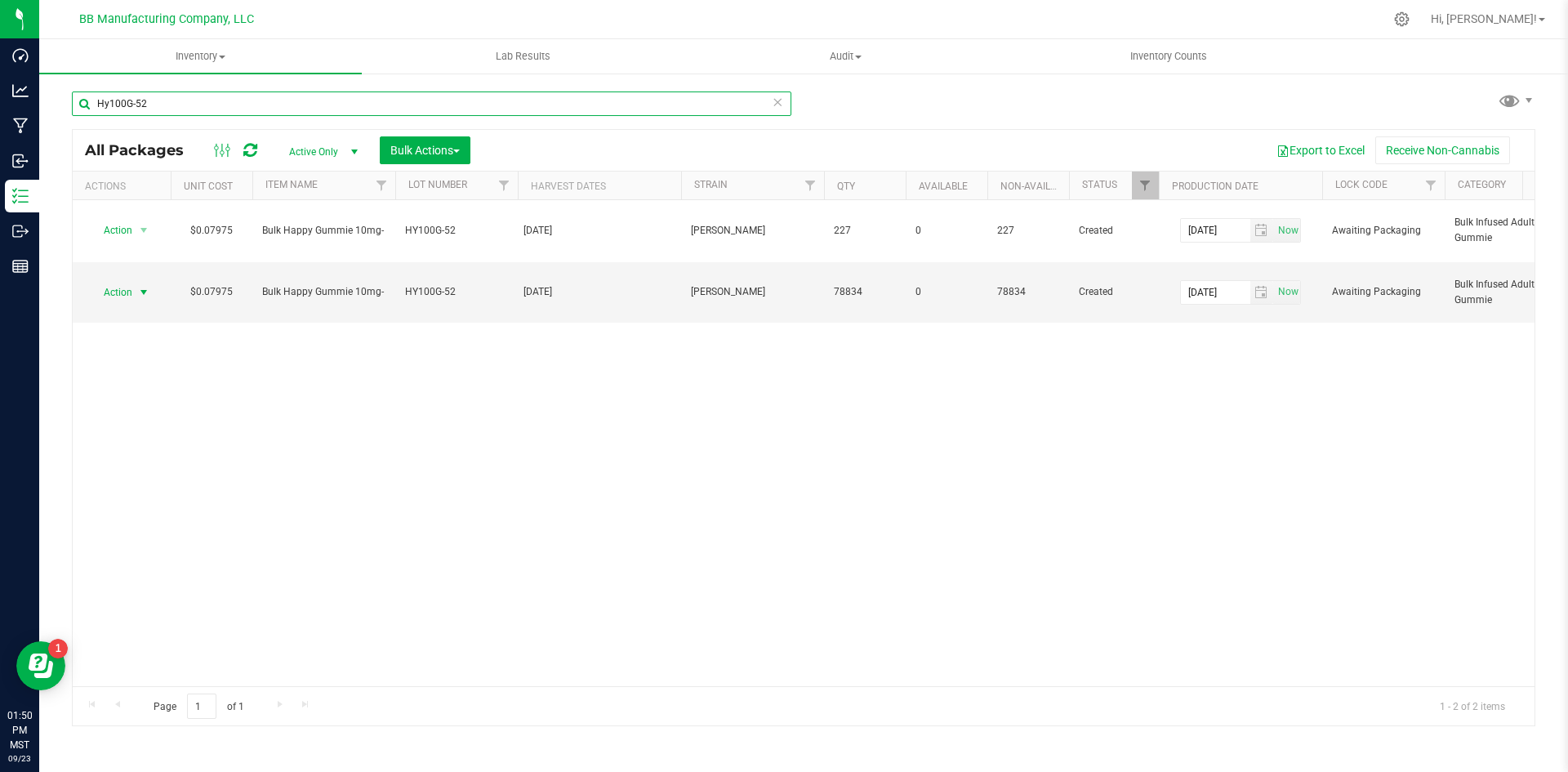
click at [168, 96] on input "Hy100G-52" at bounding box center [431, 104] width 719 height 25
type input "H"
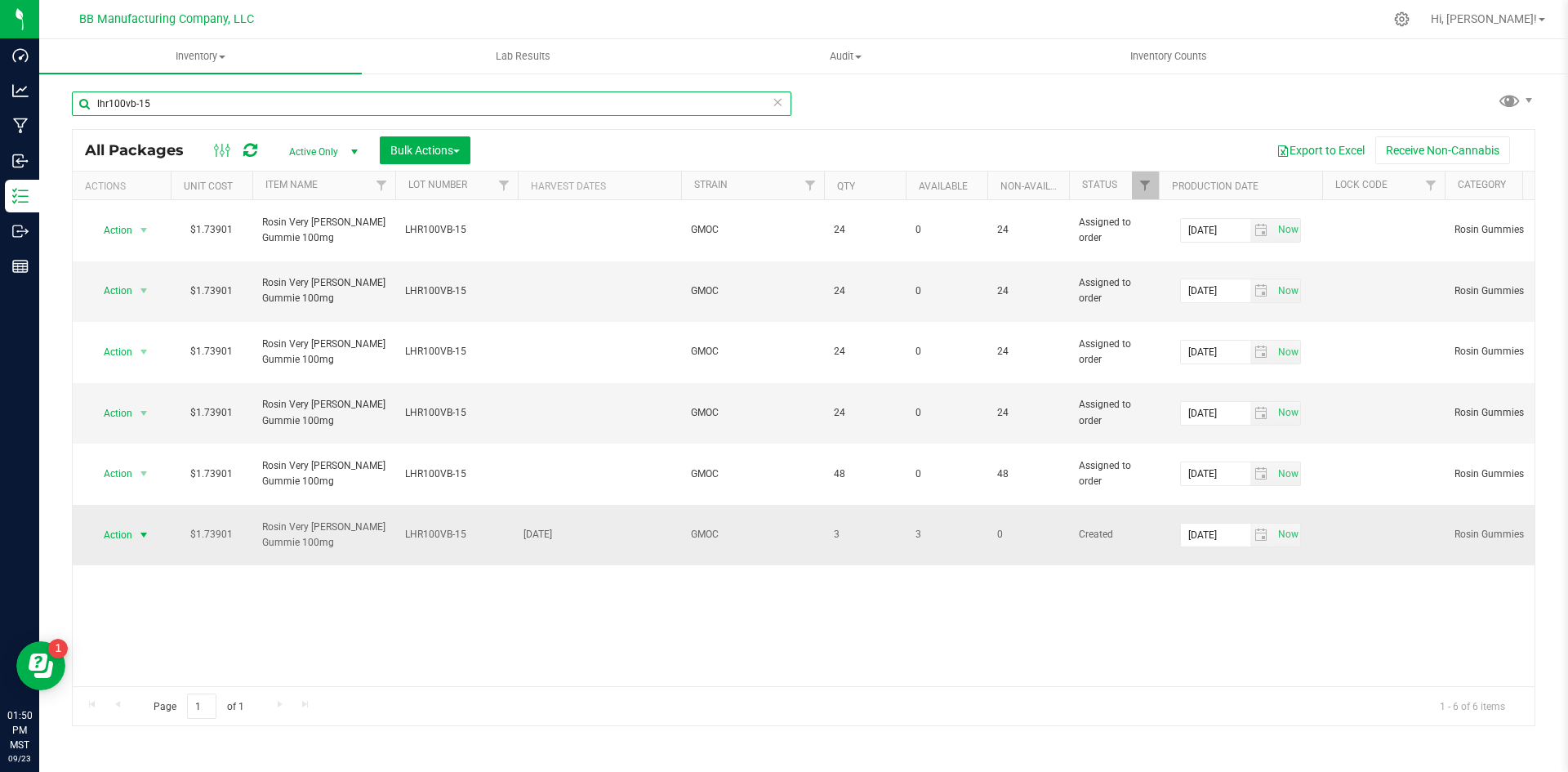
type input "lhr100vb-15"
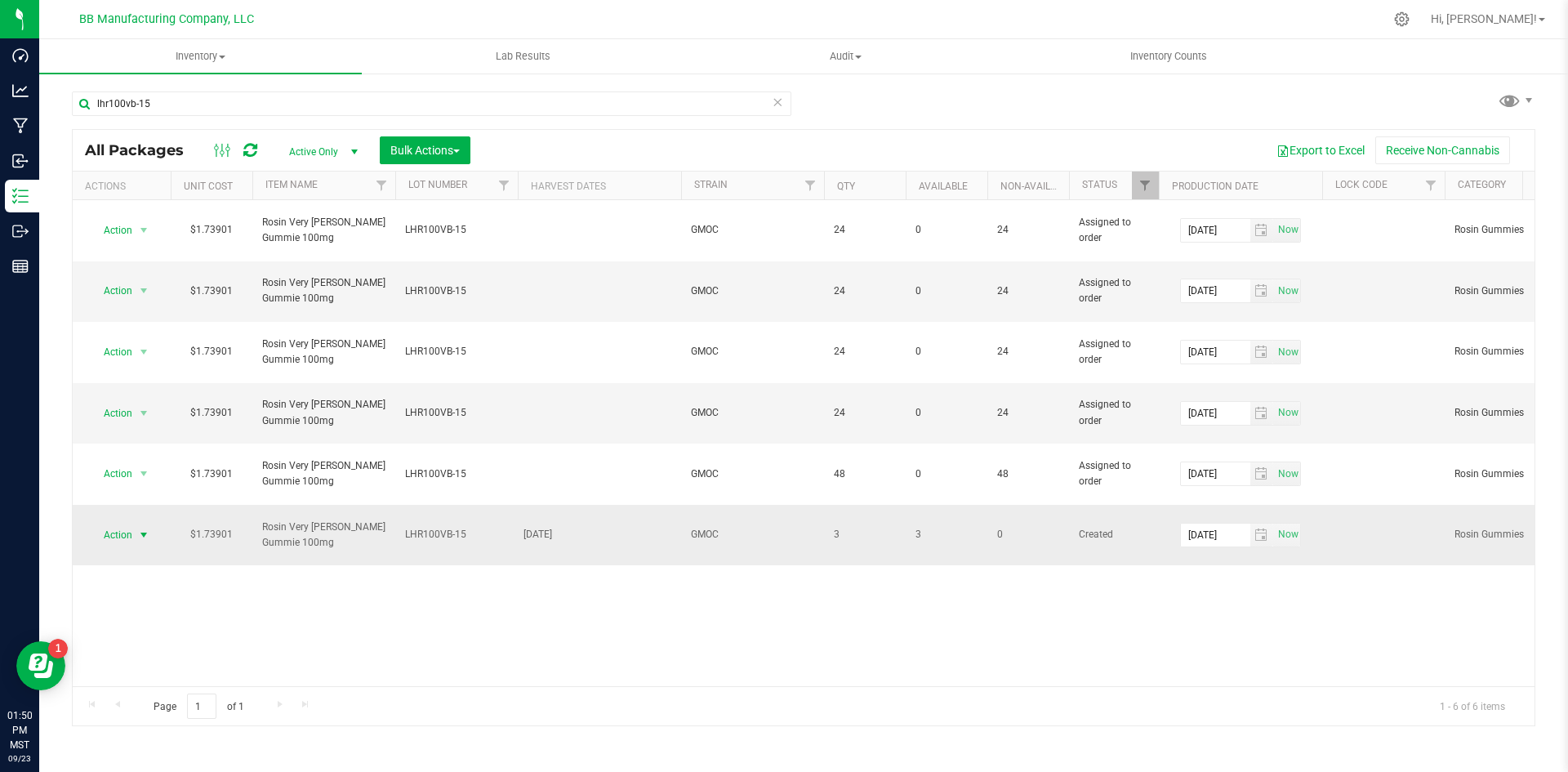
click at [140, 528] on span "select" at bounding box center [143, 534] width 13 height 13
click at [158, 327] on li "Print package label" at bounding box center [141, 334] width 102 height 45
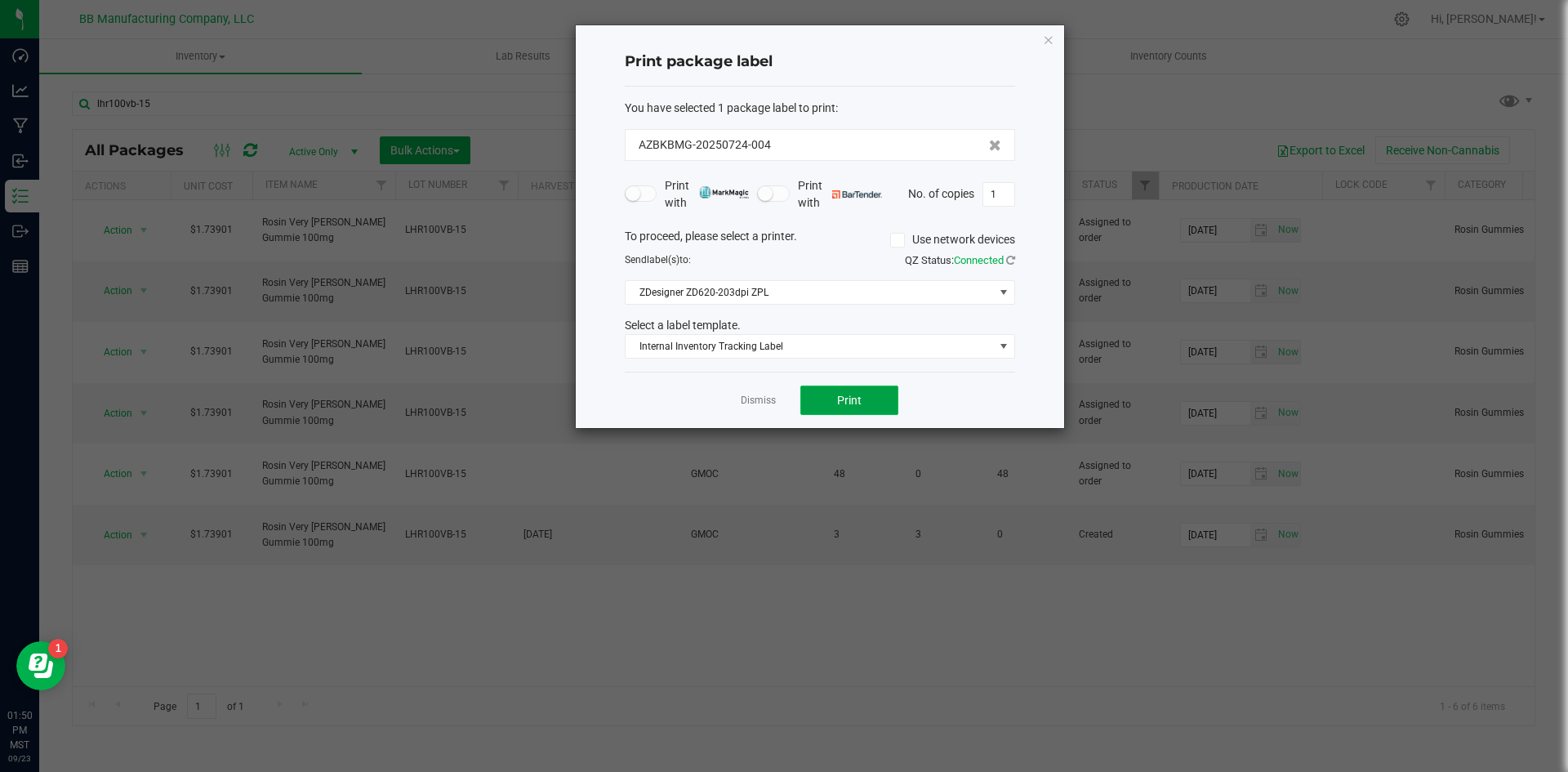
click at [881, 394] on button "Print" at bounding box center [849, 399] width 98 height 29
click at [1004, 346] on span at bounding box center [1004, 346] width 13 height 13
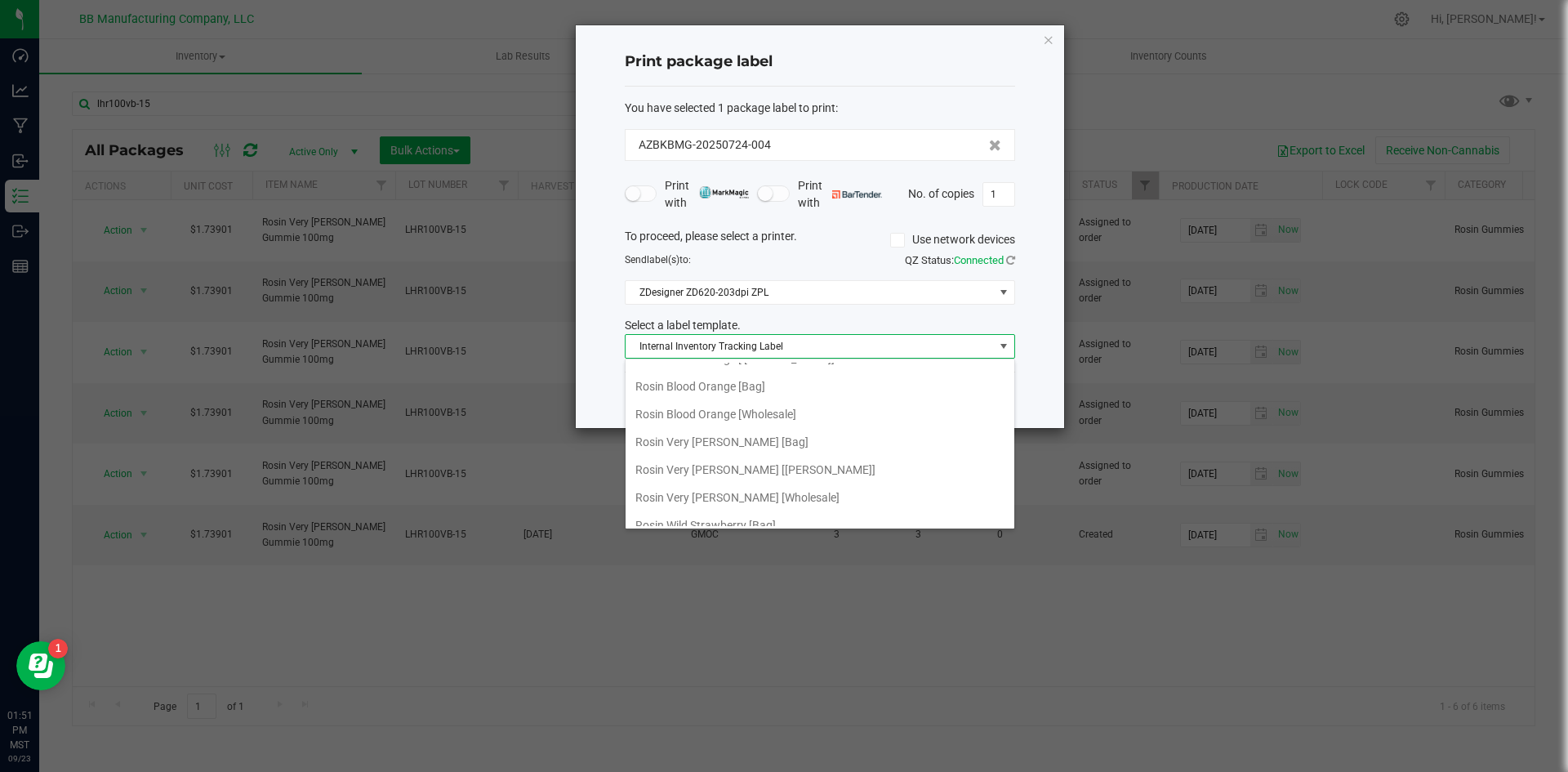
scroll to position [571, 0]
click at [731, 416] on li "Rosin Very [PERSON_NAME] [Wholesale]" at bounding box center [820, 415] width 389 height 27
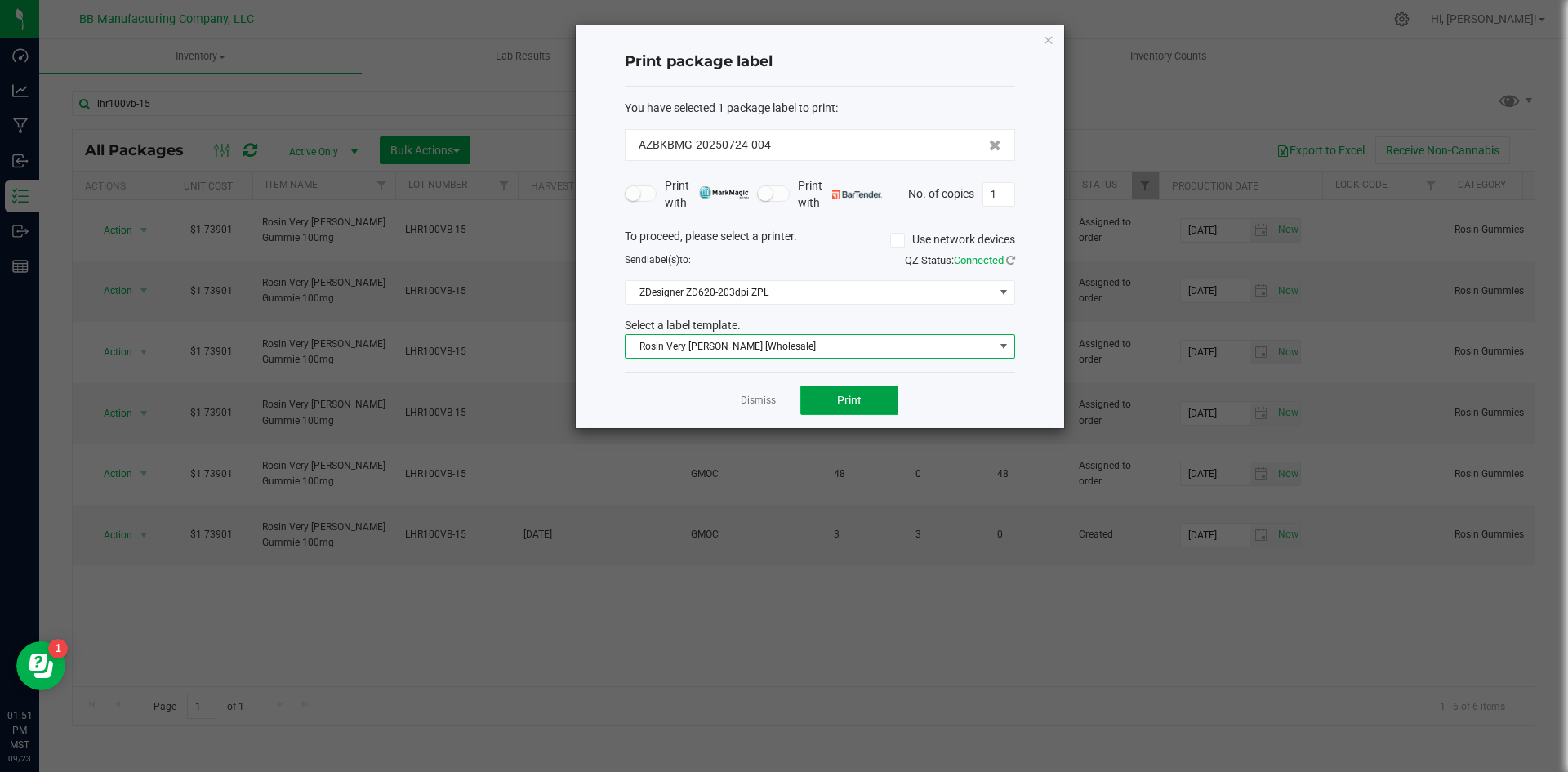
click at [860, 406] on span "Print" at bounding box center [850, 400] width 25 height 13
